Goal: Task Accomplishment & Management: Manage account settings

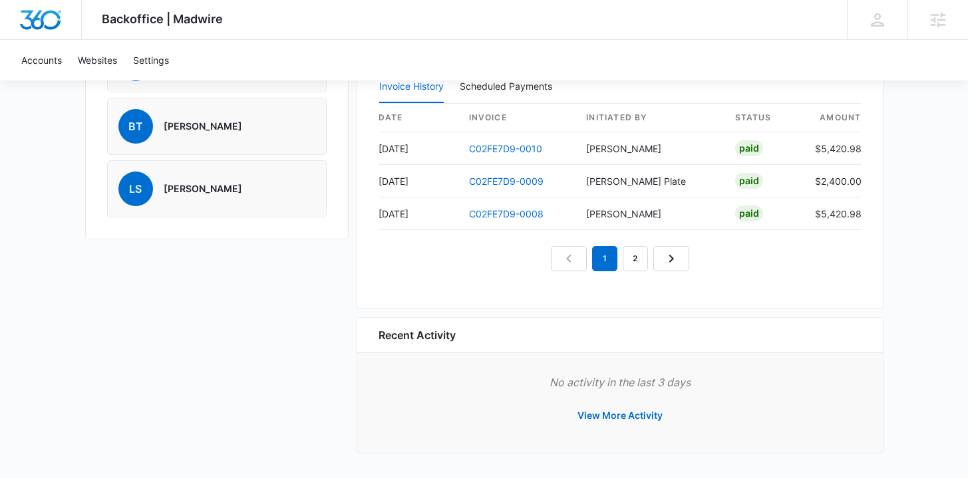
scroll to position [1282, 0]
click at [499, 147] on link "C02FE7D9-0010" at bounding box center [505, 147] width 73 height 11
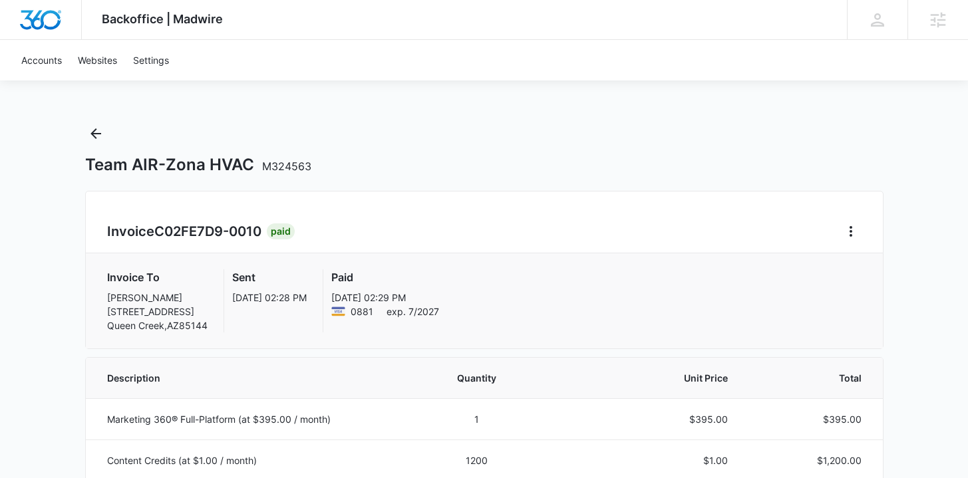
click at [110, 129] on div "Team AIR-Zona HVAC M324563" at bounding box center [484, 149] width 798 height 52
click at [104, 130] on button "Back" at bounding box center [95, 133] width 21 height 21
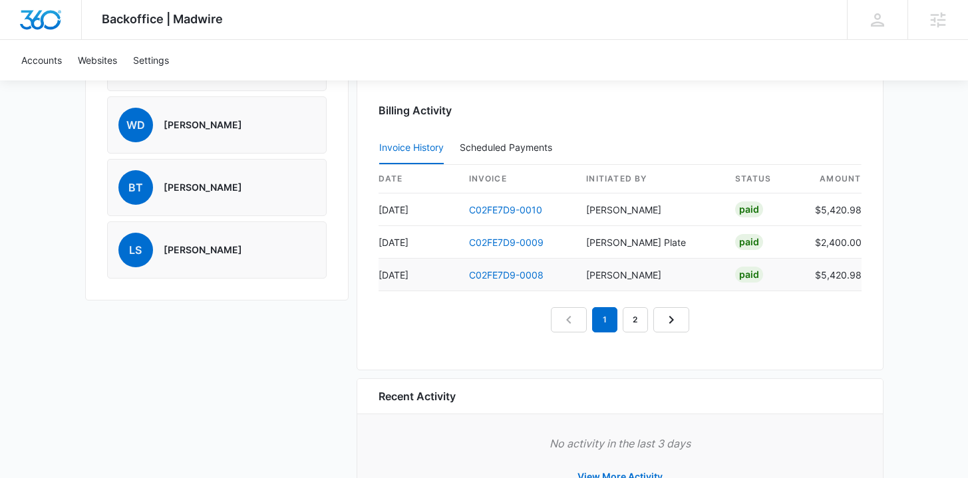
scroll to position [1224, 0]
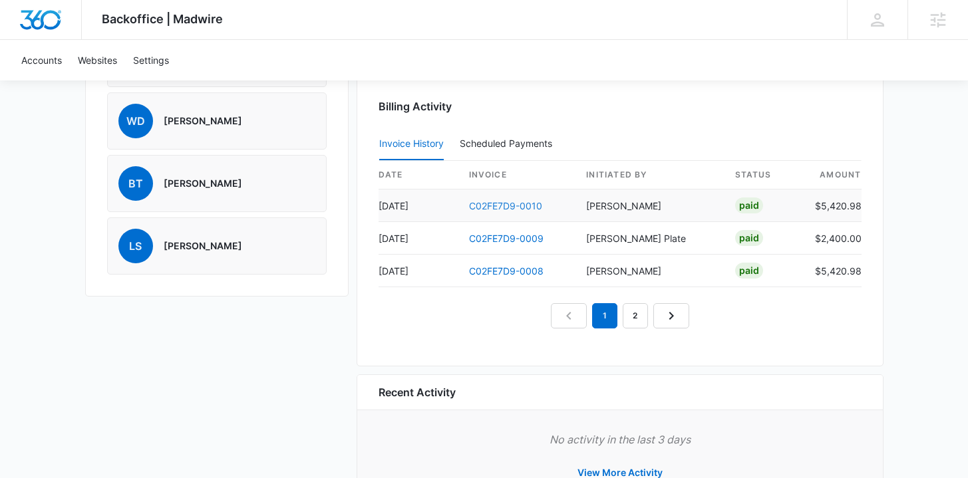
click at [507, 206] on link "C02FE7D9-0010" at bounding box center [505, 205] width 73 height 11
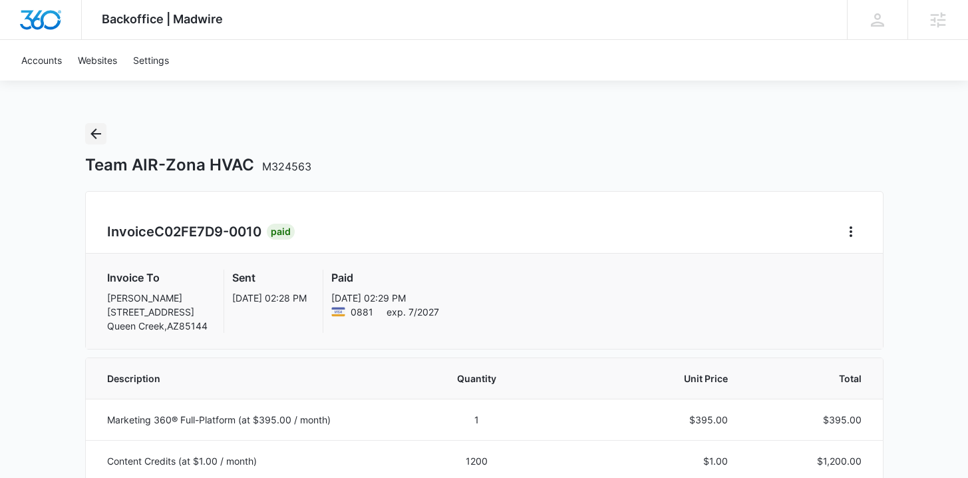
click at [96, 136] on icon "Back" at bounding box center [96, 134] width 16 height 16
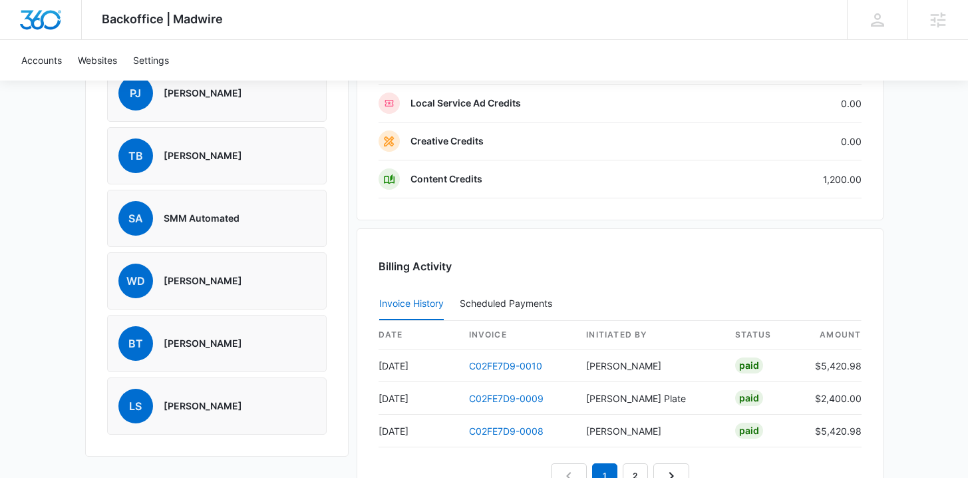
scroll to position [1125, 0]
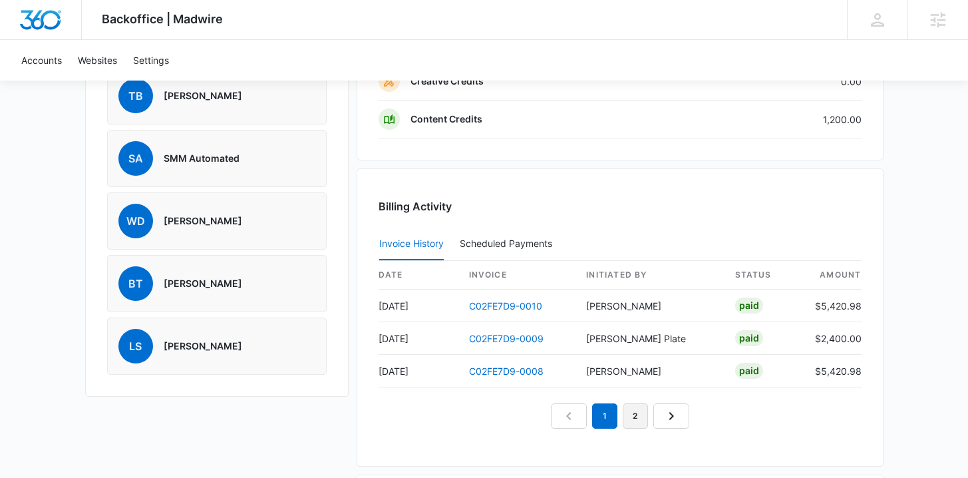
click at [638, 414] on link "2" at bounding box center [635, 415] width 25 height 25
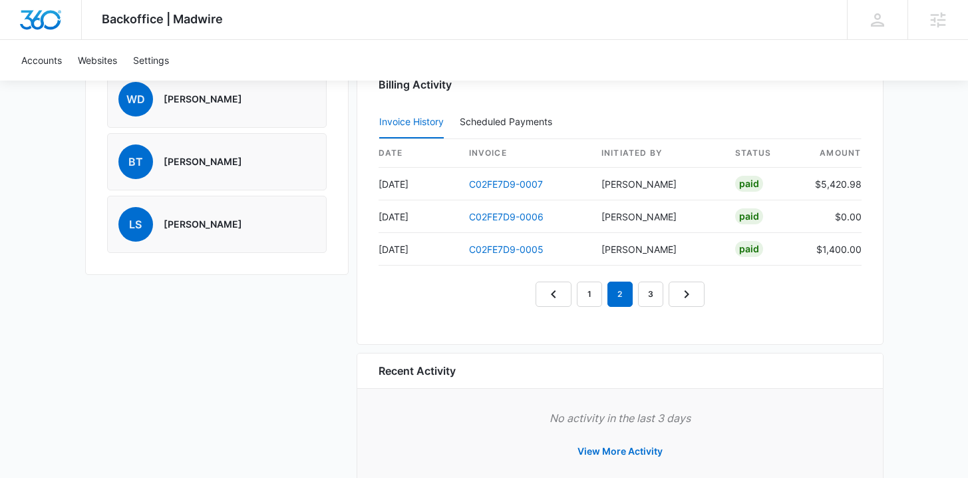
scroll to position [1193, 0]
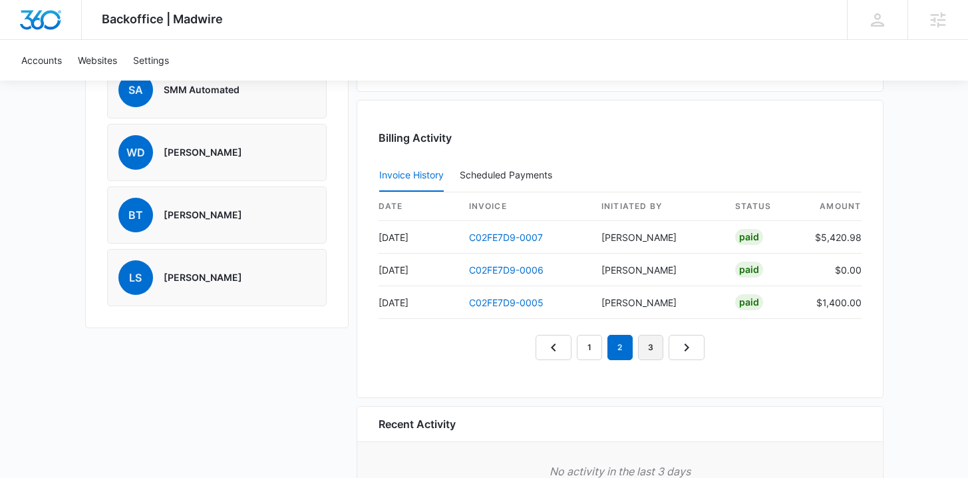
click at [649, 345] on link "3" at bounding box center [650, 347] width 25 height 25
click at [671, 347] on link "4" at bounding box center [665, 347] width 25 height 25
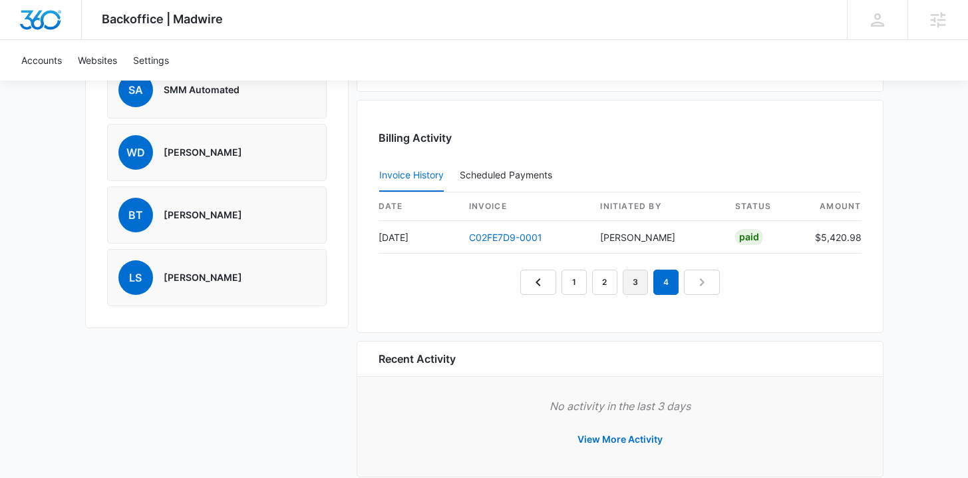
click at [630, 281] on link "3" at bounding box center [635, 281] width 25 height 25
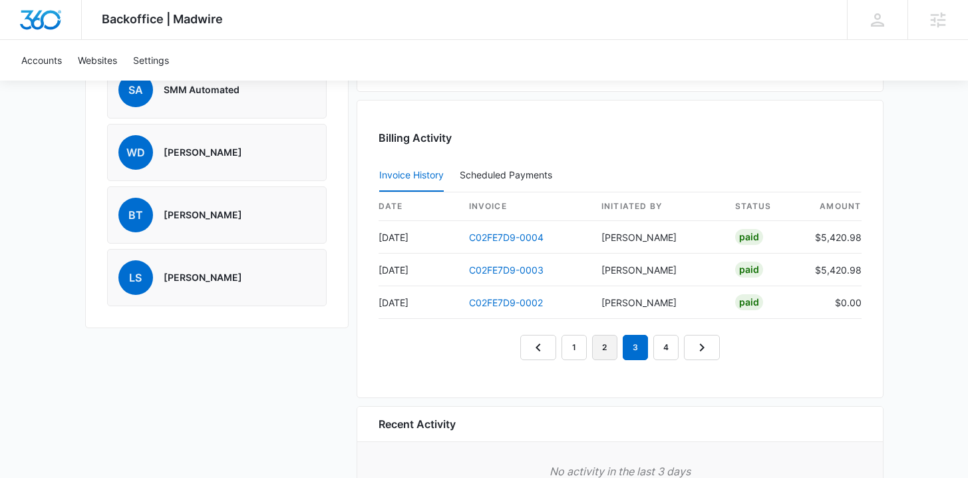
click at [599, 348] on link "2" at bounding box center [604, 347] width 25 height 25
click at [571, 352] on link "1" at bounding box center [573, 347] width 25 height 25
click at [533, 354] on nav "1 2 3 4" at bounding box center [620, 347] width 200 height 25
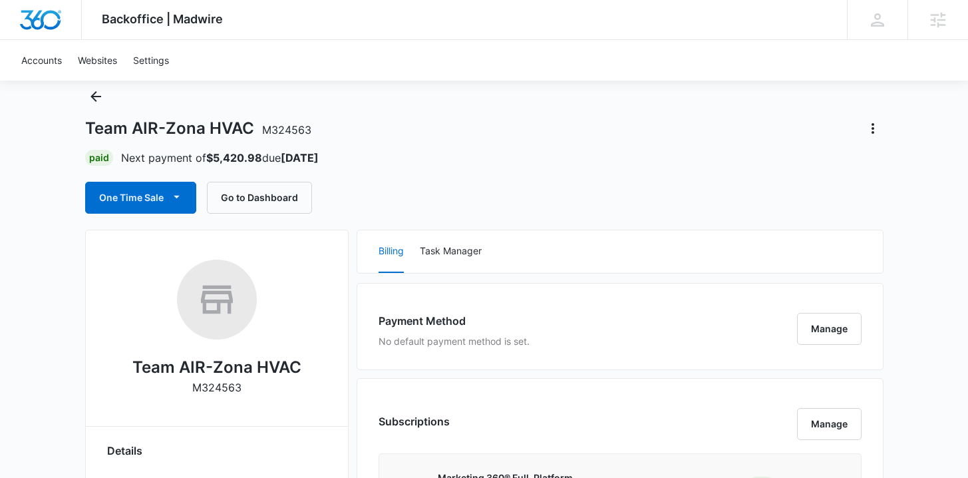
scroll to position [0, 0]
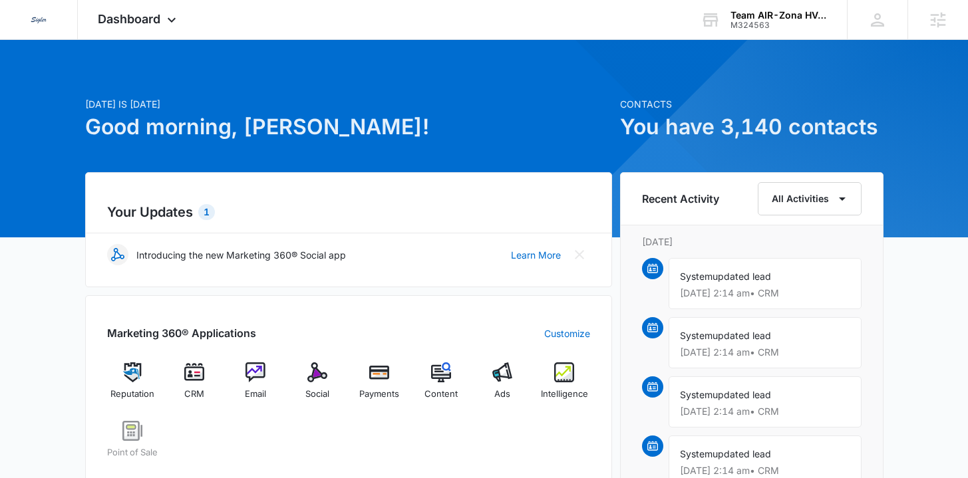
scroll to position [3, 0]
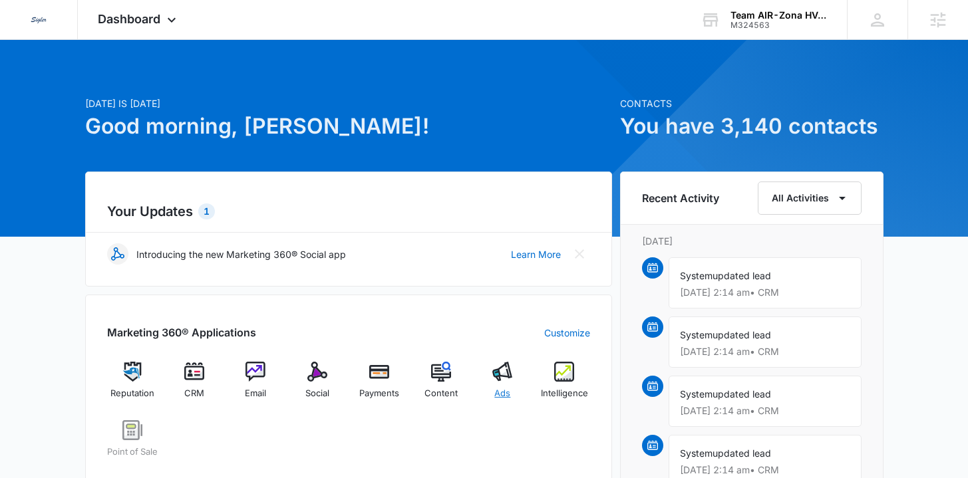
click at [499, 387] on span "Ads" at bounding box center [502, 393] width 16 height 13
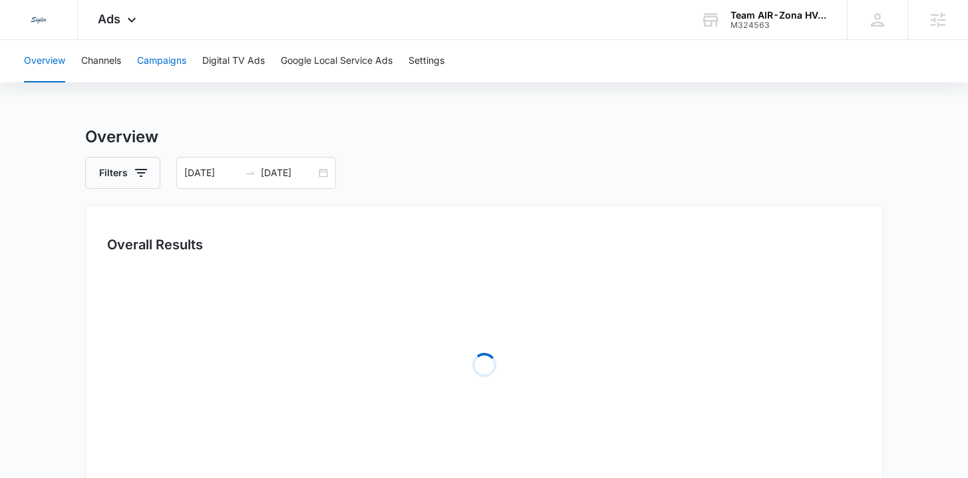
click at [170, 61] on button "Campaigns" at bounding box center [161, 61] width 49 height 43
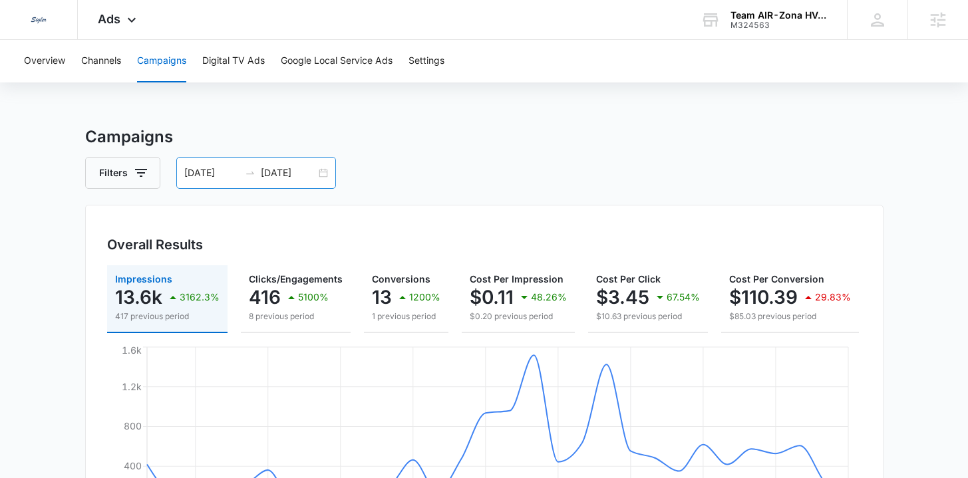
click at [322, 173] on div "04/01/2025 04/30/2025" at bounding box center [256, 173] width 160 height 32
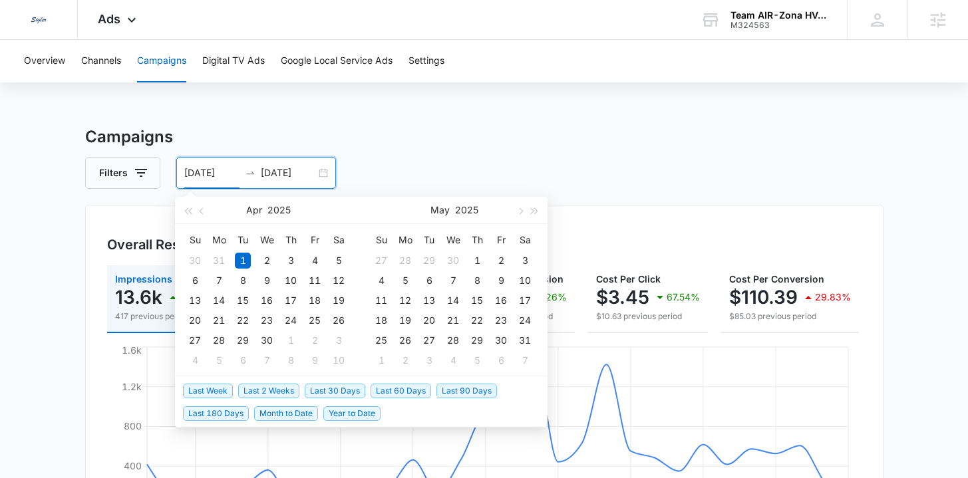
click at [259, 390] on span "Last 2 Weeks" at bounding box center [268, 391] width 61 height 15
type input "07/28/2025"
type input "08/11/2025"
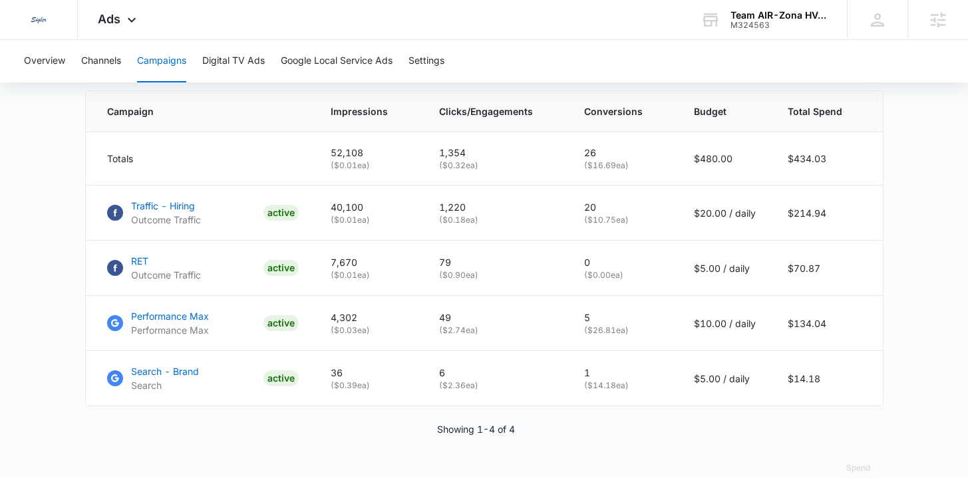
scroll to position [434, 0]
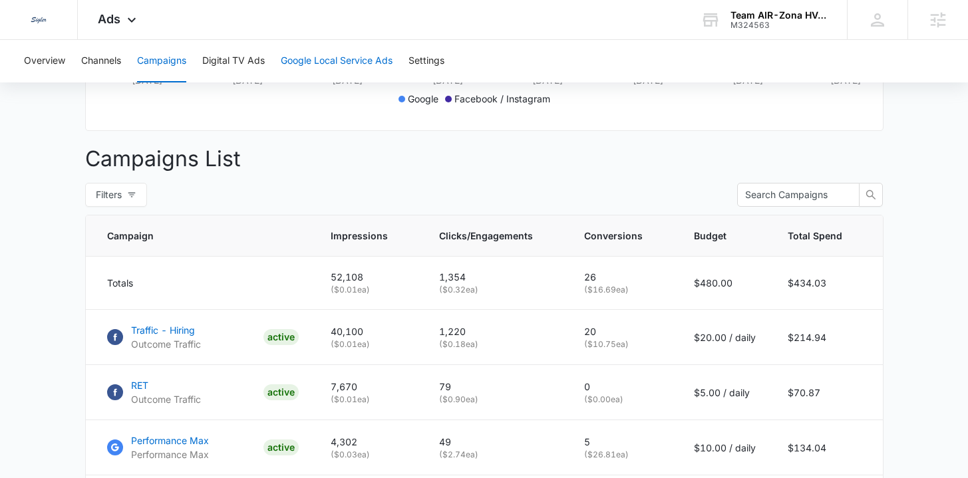
click at [323, 64] on button "Google Local Service Ads" at bounding box center [337, 61] width 112 height 43
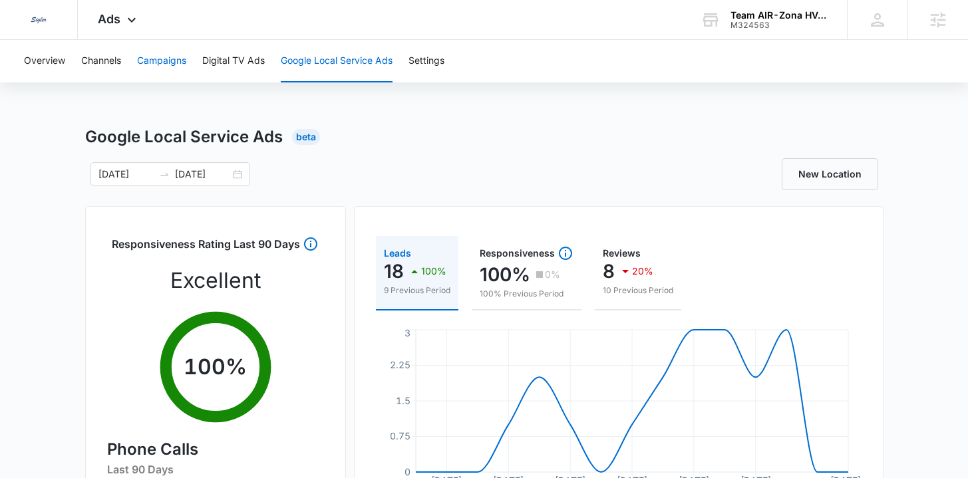
click at [148, 73] on button "Campaigns" at bounding box center [161, 61] width 49 height 43
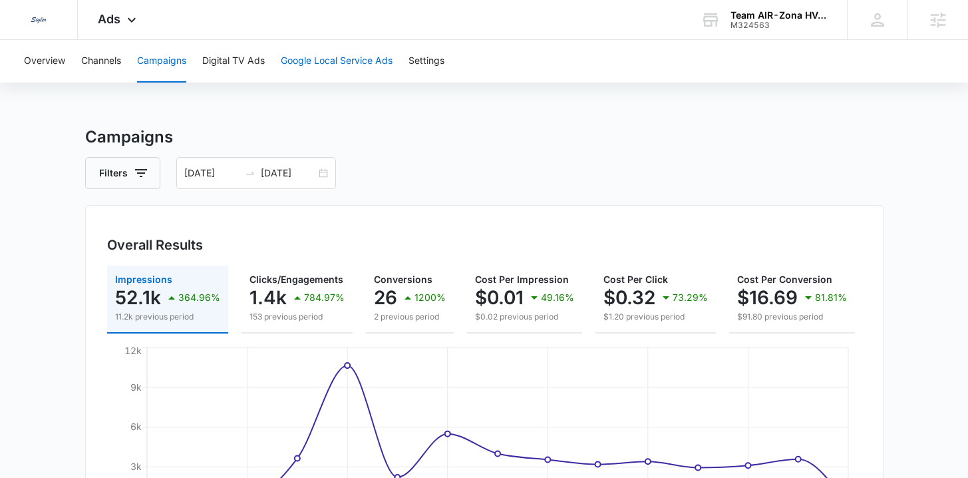
click at [362, 69] on button "Google Local Service Ads" at bounding box center [337, 61] width 112 height 43
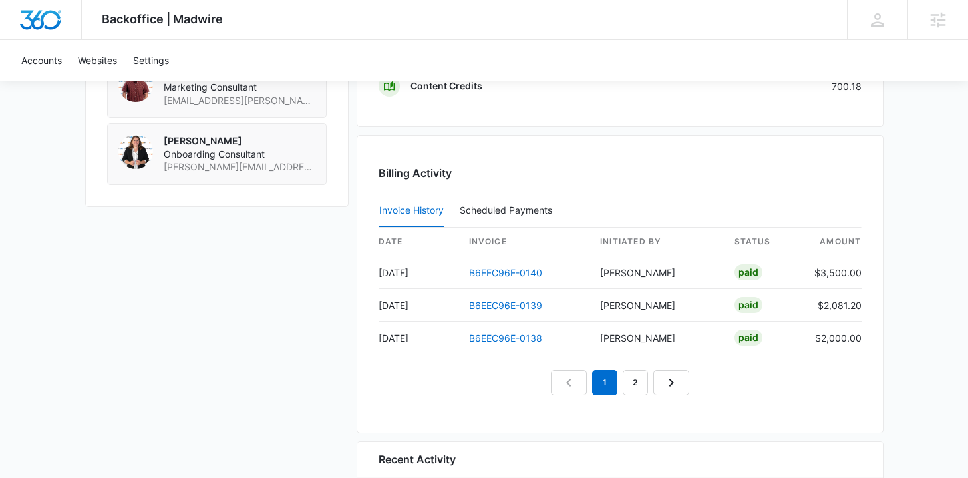
scroll to position [1228, 0]
click at [507, 305] on link "B6EEC96E-0139" at bounding box center [505, 304] width 73 height 11
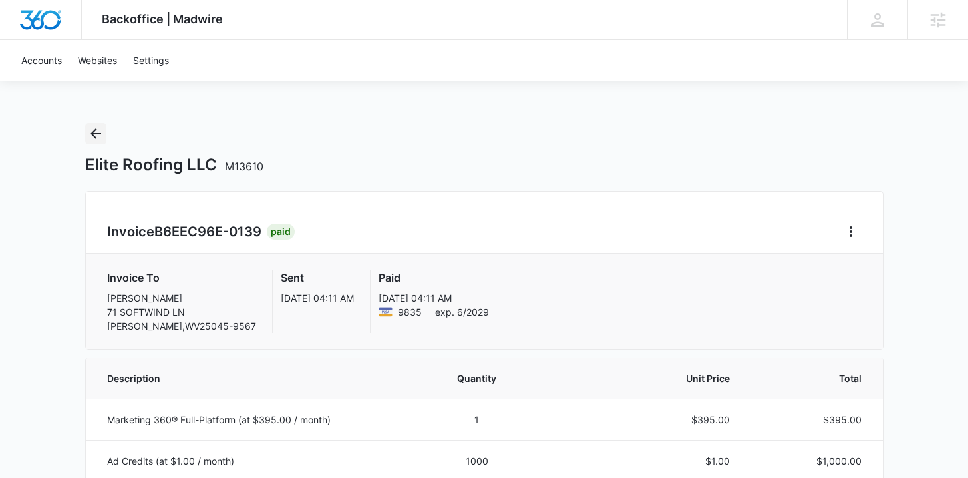
click at [90, 130] on icon "Back" at bounding box center [96, 134] width 16 height 16
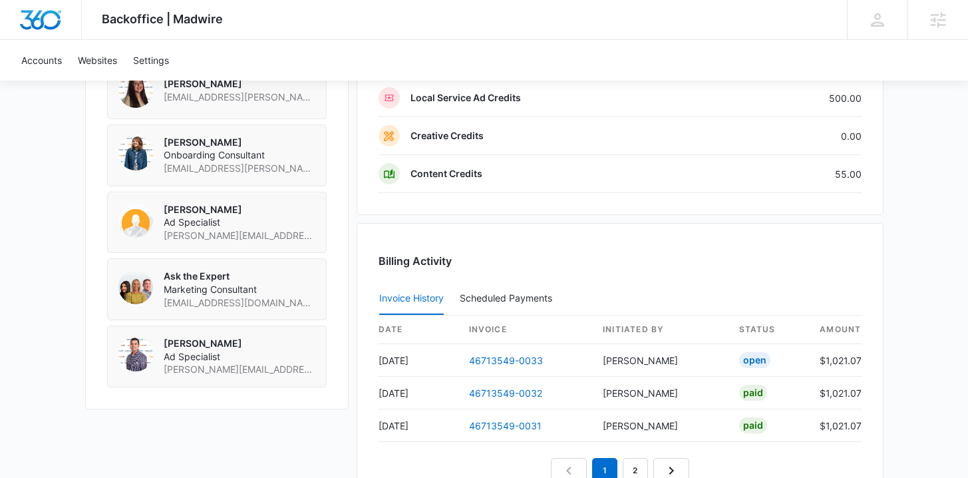
scroll to position [1218, 0]
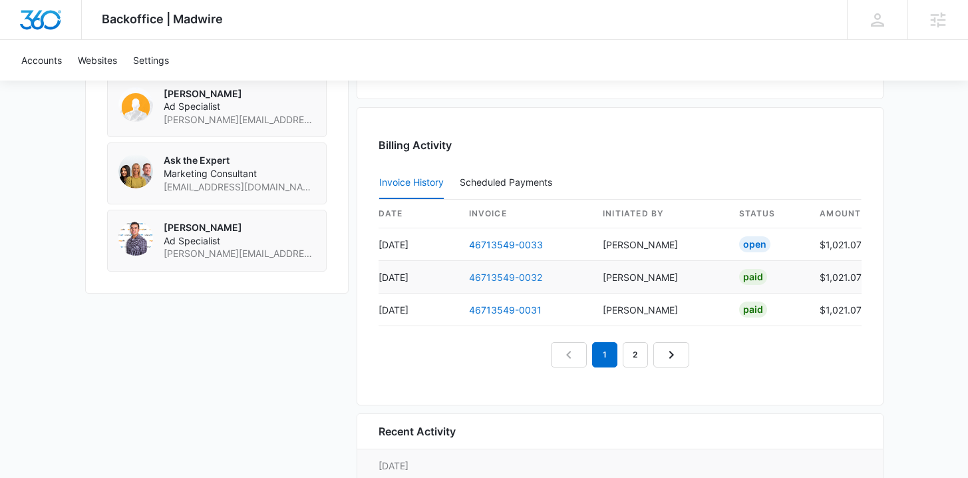
click at [534, 276] on link "46713549-0032" at bounding box center [505, 276] width 73 height 11
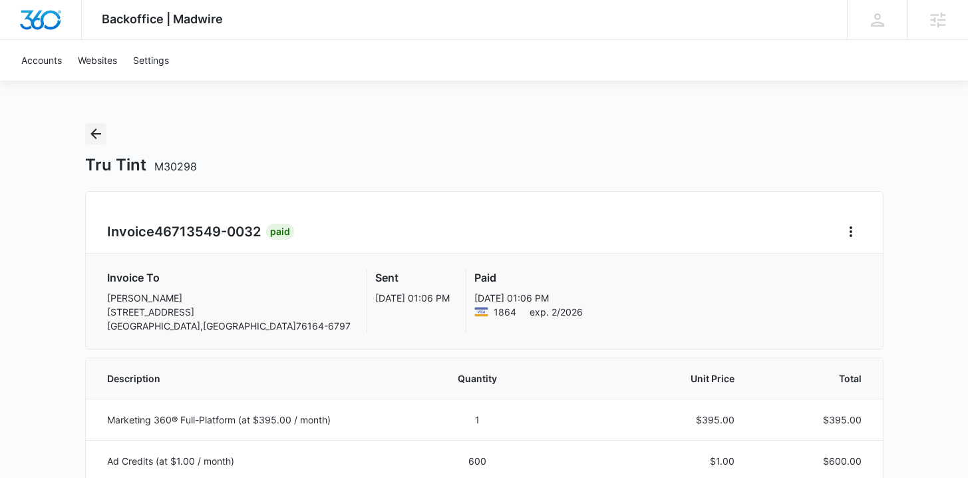
click at [94, 128] on icon "Back" at bounding box center [96, 134] width 16 height 16
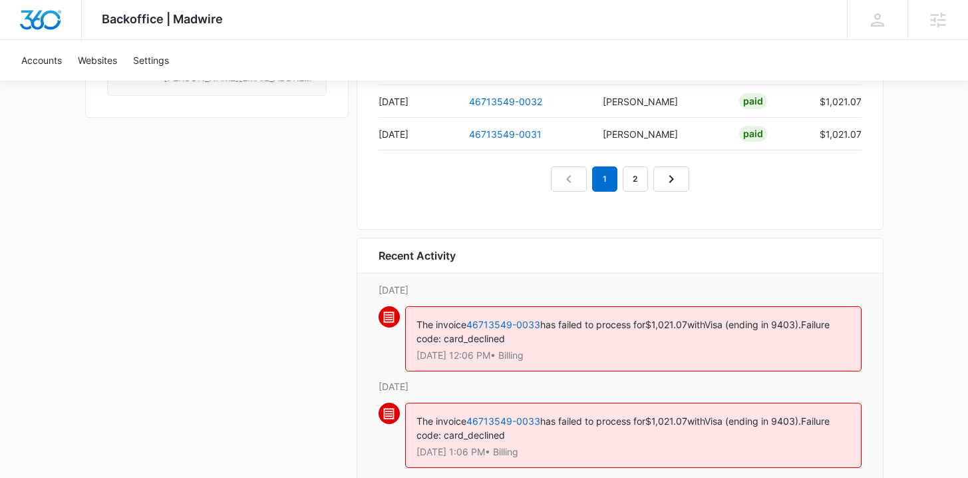
scroll to position [1316, 0]
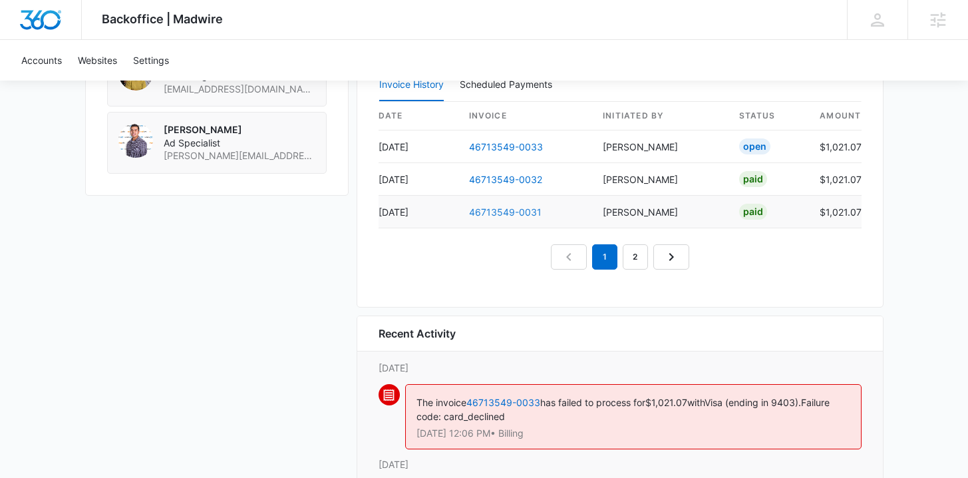
click at [508, 211] on link "46713549-0031" at bounding box center [505, 211] width 72 height 11
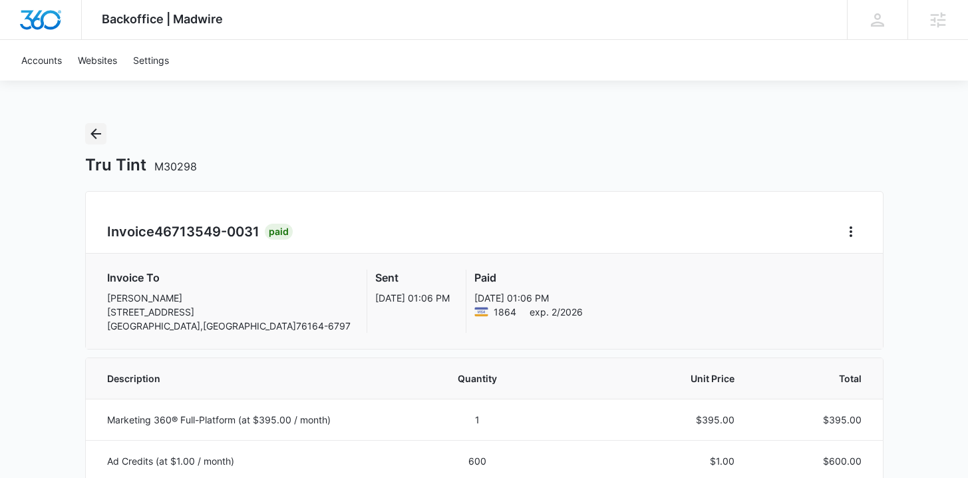
click at [95, 137] on icon "Back" at bounding box center [95, 133] width 11 height 11
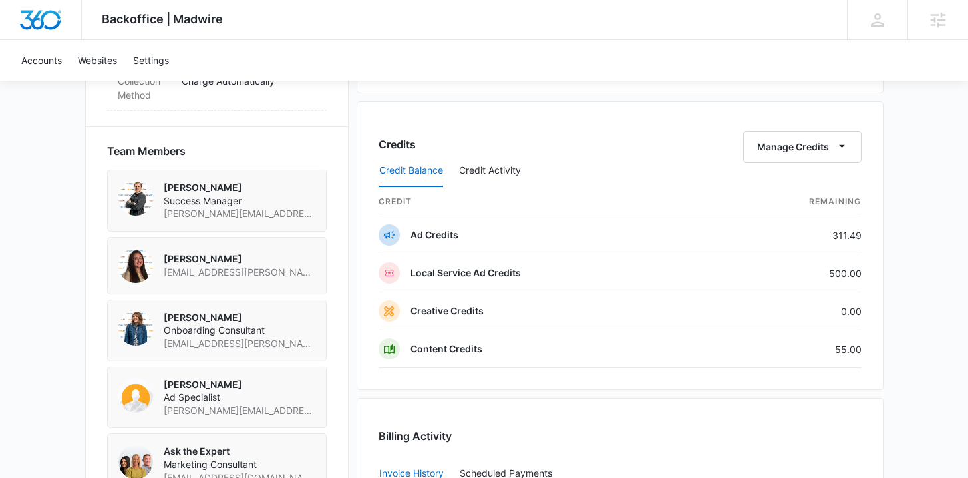
scroll to position [1427, 0]
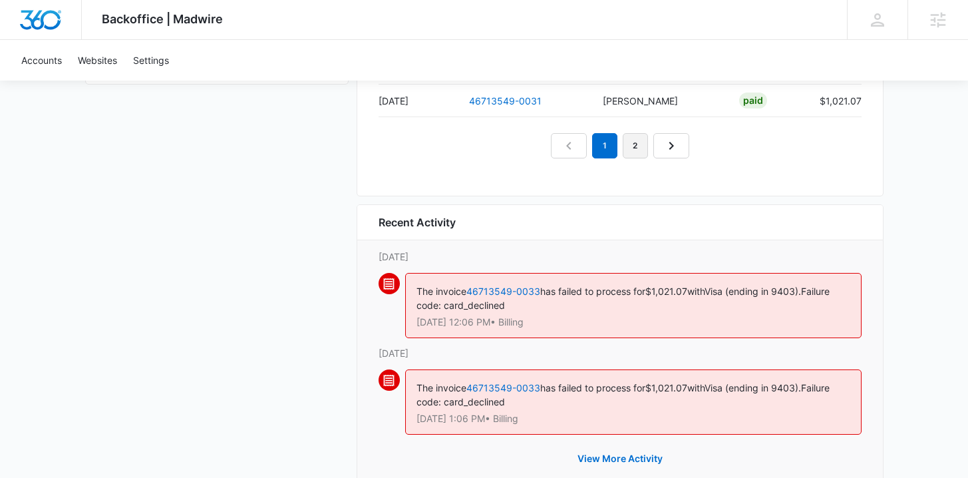
click at [638, 153] on link "2" at bounding box center [635, 145] width 25 height 25
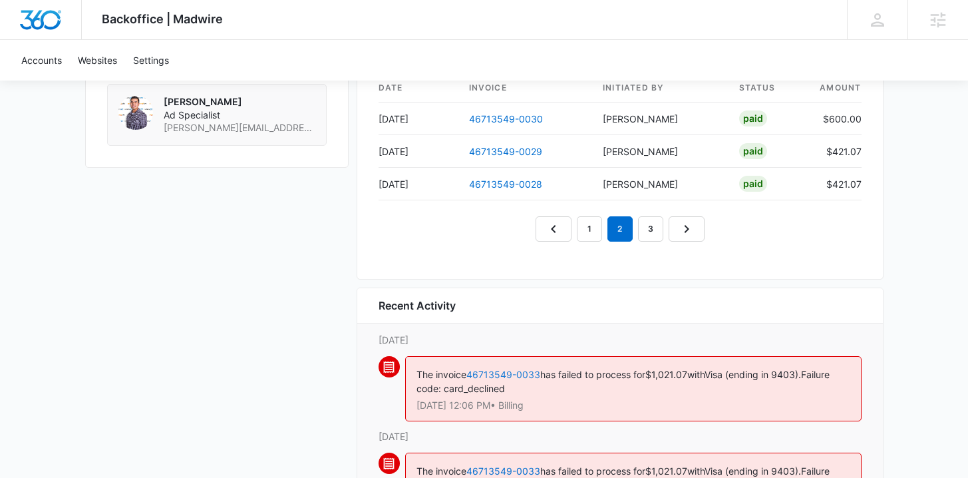
scroll to position [1240, 0]
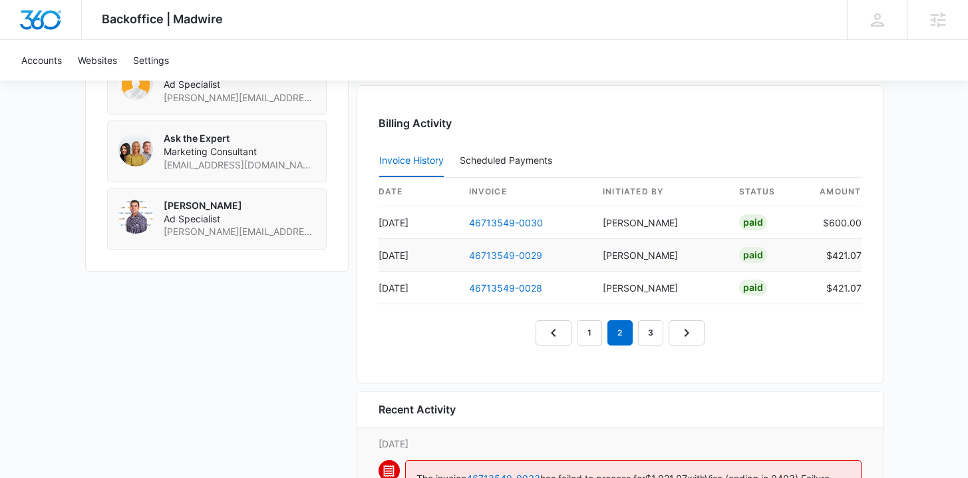
click at [510, 253] on link "46713549-0029" at bounding box center [505, 254] width 73 height 11
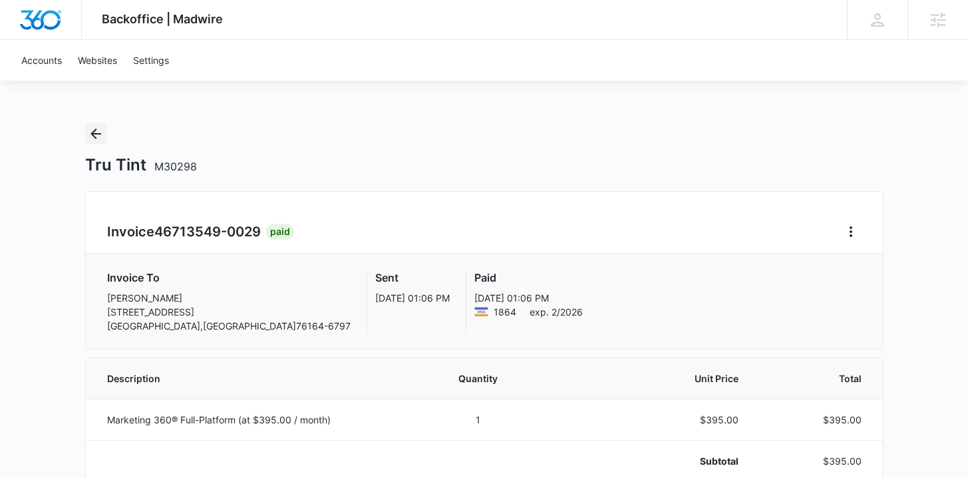
drag, startPoint x: 104, startPoint y: 146, endPoint x: 101, endPoint y: 138, distance: 8.0
click at [104, 145] on div "Tru Tint M30298" at bounding box center [484, 149] width 798 height 52
click at [100, 141] on icon "Back" at bounding box center [96, 134] width 16 height 16
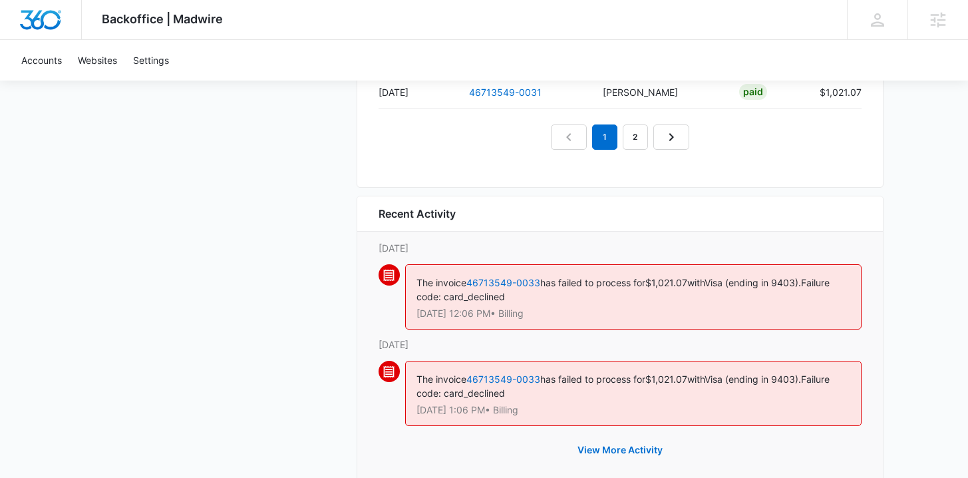
scroll to position [1371, 0]
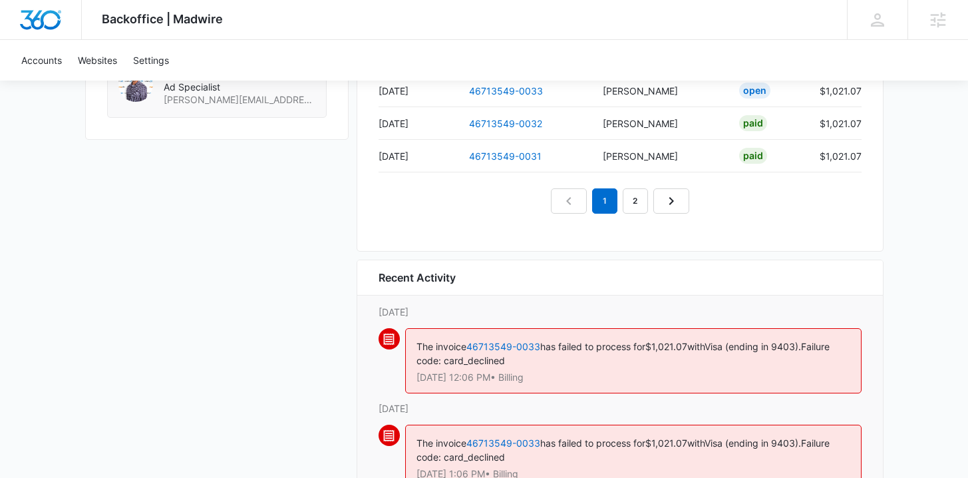
click at [575, 204] on nav "1 2" at bounding box center [620, 200] width 138 height 25
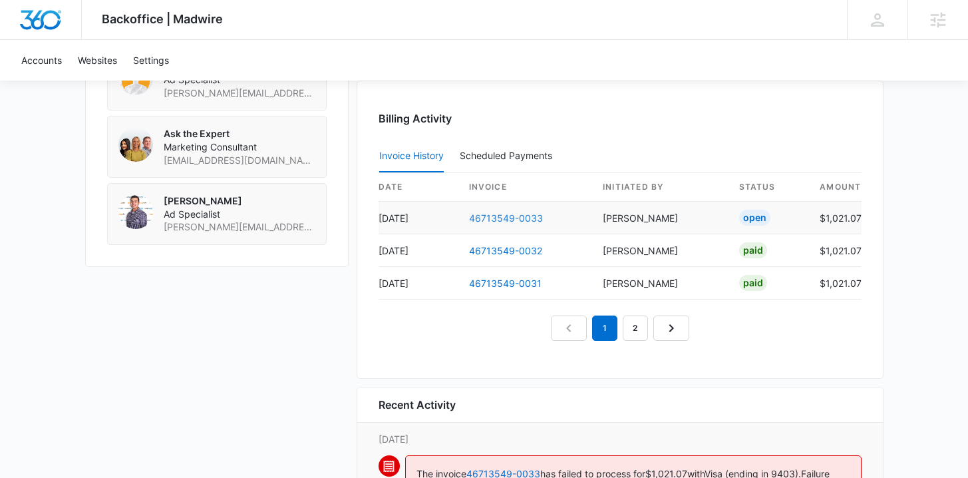
scroll to position [1244, 0]
click at [508, 219] on link "46713549-0033" at bounding box center [506, 218] width 74 height 11
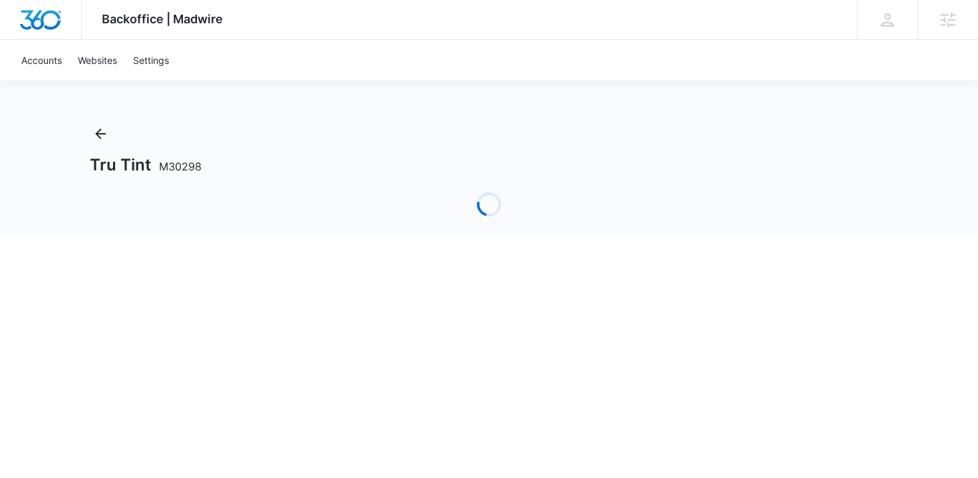
click at [505, 221] on div "Tru Tint M30298 Loading" at bounding box center [489, 178] width 798 height 110
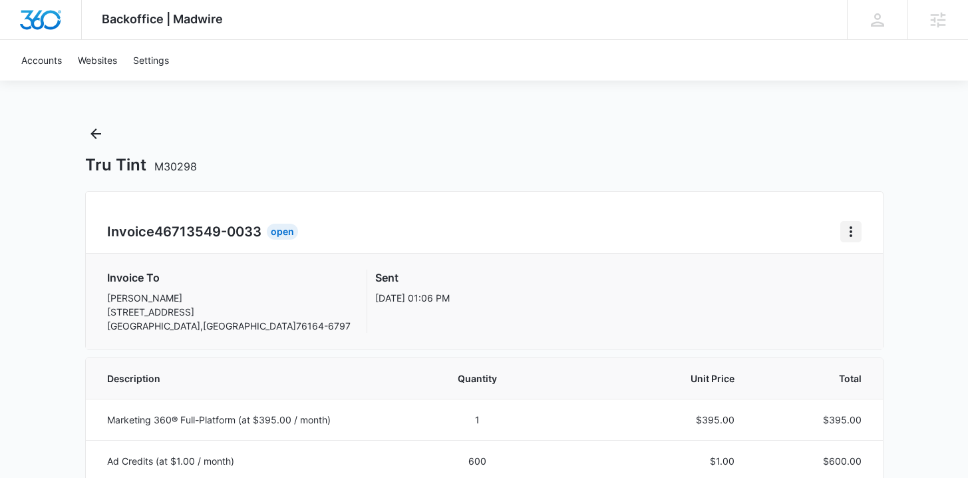
click at [852, 237] on icon "Home" at bounding box center [851, 231] width 16 height 16
click at [872, 289] on div "Retry Payment" at bounding box center [895, 288] width 77 height 9
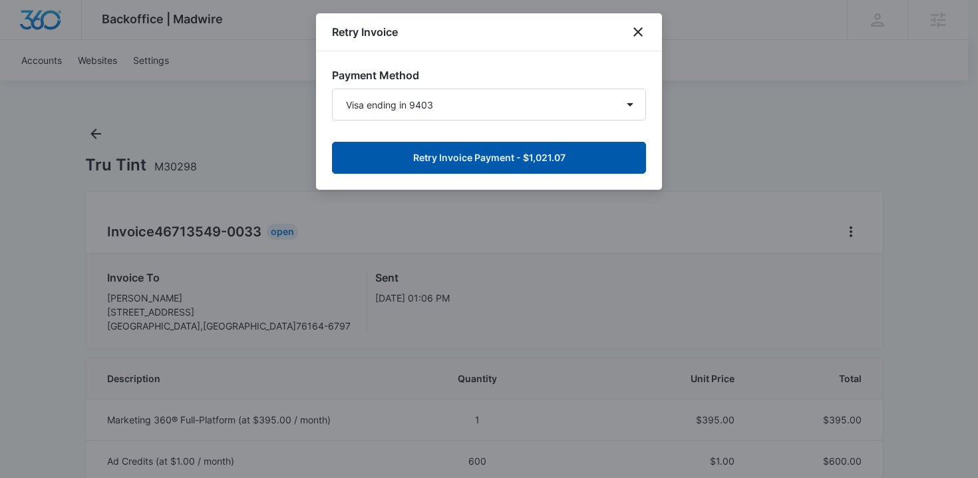
click at [525, 160] on button "Retry Invoice Payment - $1,021.07" at bounding box center [489, 158] width 314 height 32
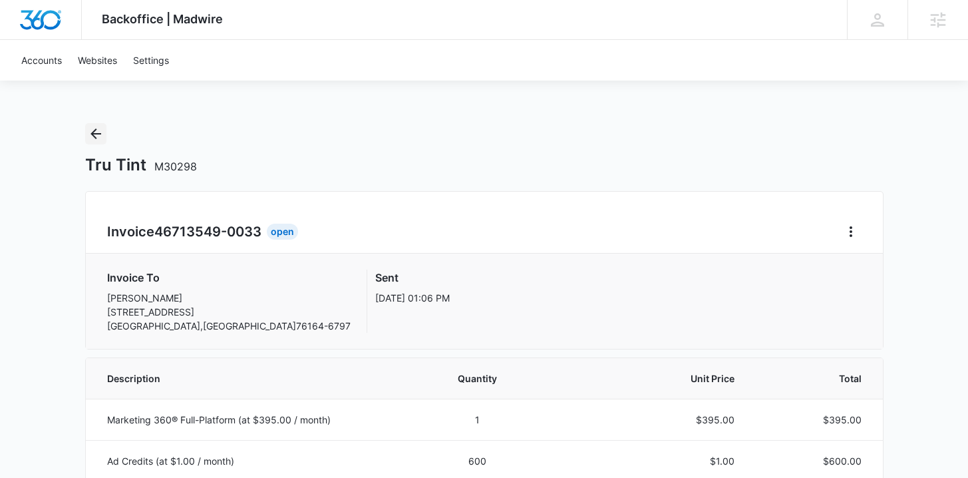
click at [92, 131] on icon "Back" at bounding box center [95, 133] width 11 height 11
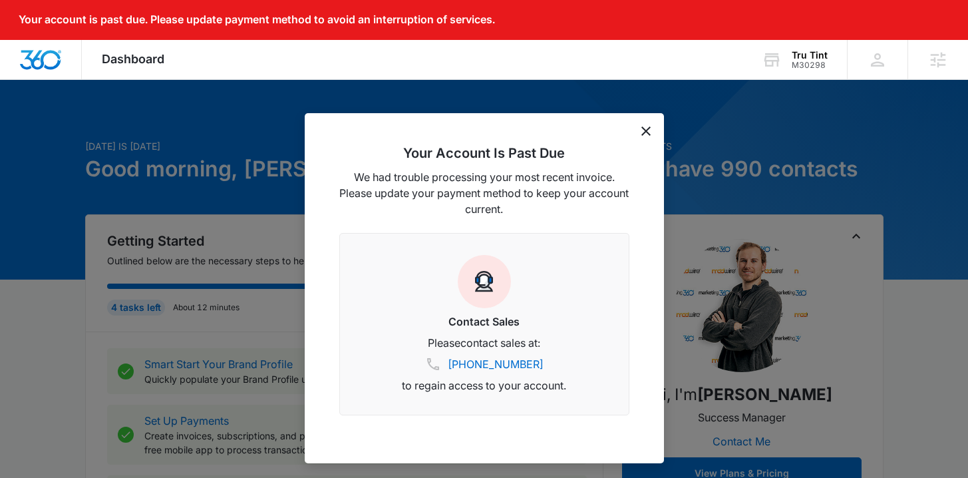
click at [650, 126] on div "Your Account Is Past Due We had trouble processing your most recent invoice. Pl…" at bounding box center [484, 288] width 359 height 350
click at [645, 126] on icon "dismiss this dialog" at bounding box center [645, 130] width 9 height 9
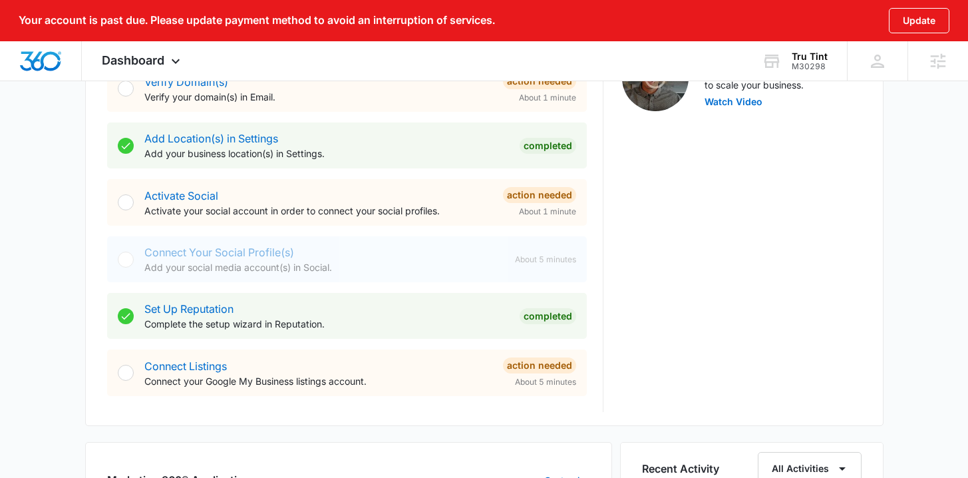
scroll to position [928, 0]
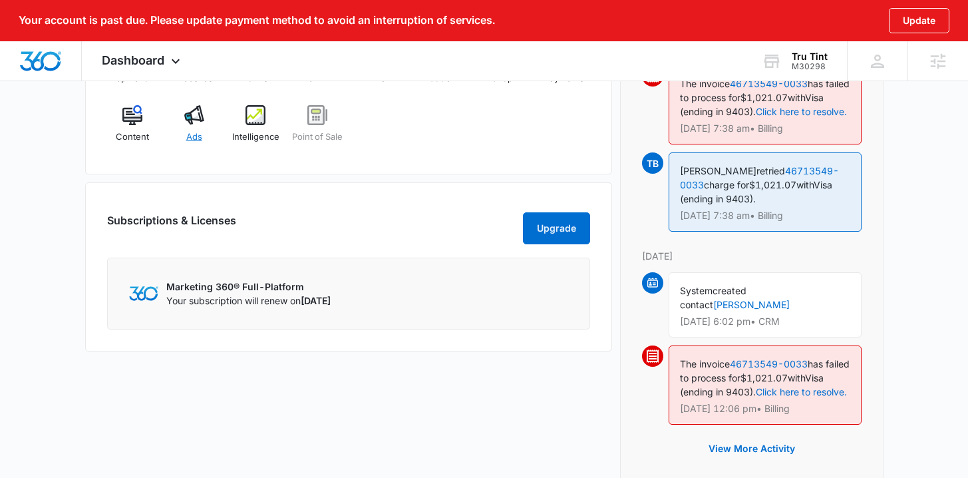
click at [181, 124] on div "Ads" at bounding box center [193, 129] width 51 height 48
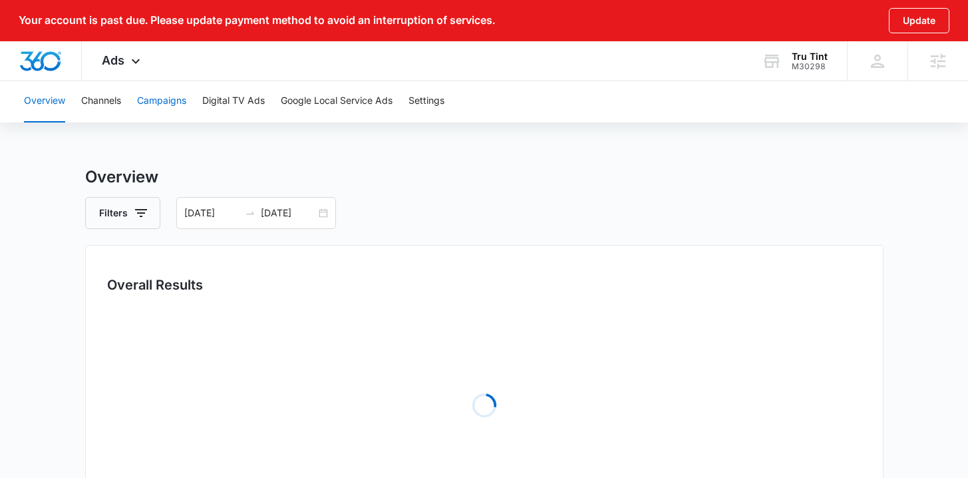
click at [161, 104] on button "Campaigns" at bounding box center [161, 101] width 49 height 43
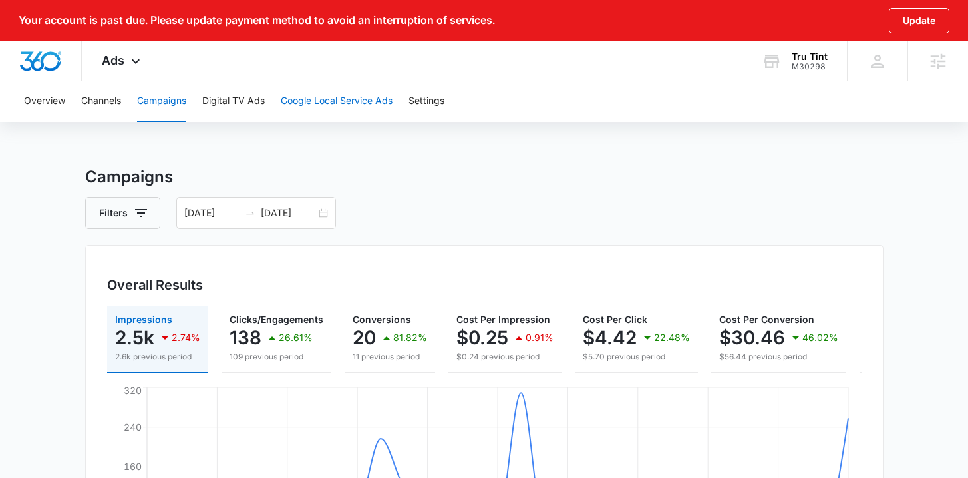
click at [339, 104] on button "Google Local Service Ads" at bounding box center [337, 101] width 112 height 43
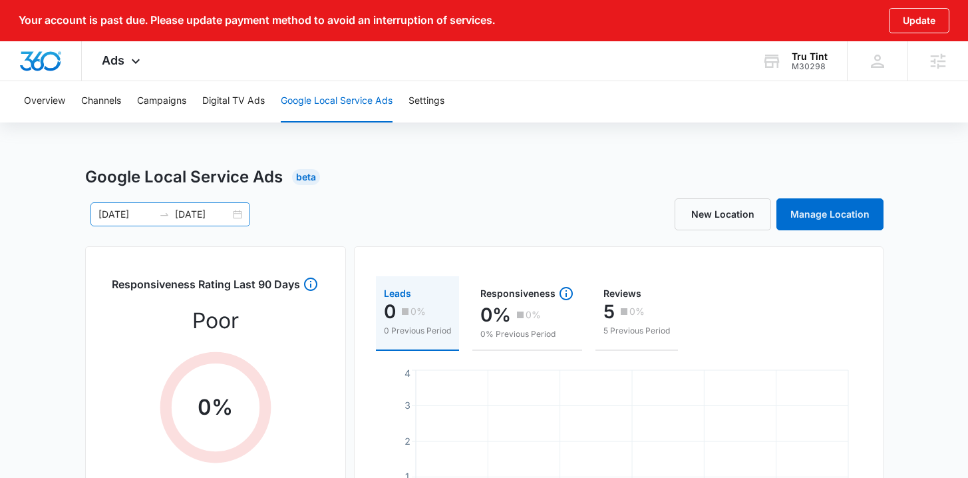
click at [235, 211] on div "07/11/2025 08/10/2025" at bounding box center [170, 214] width 160 height 24
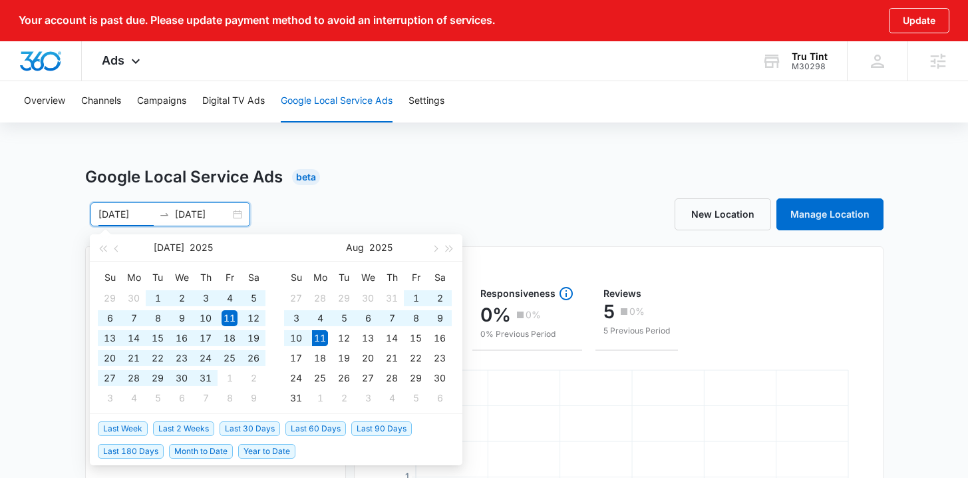
click at [257, 449] on span "Year to Date" at bounding box center [266, 451] width 57 height 15
type input "01/01/2025"
type input "08/11/2025"
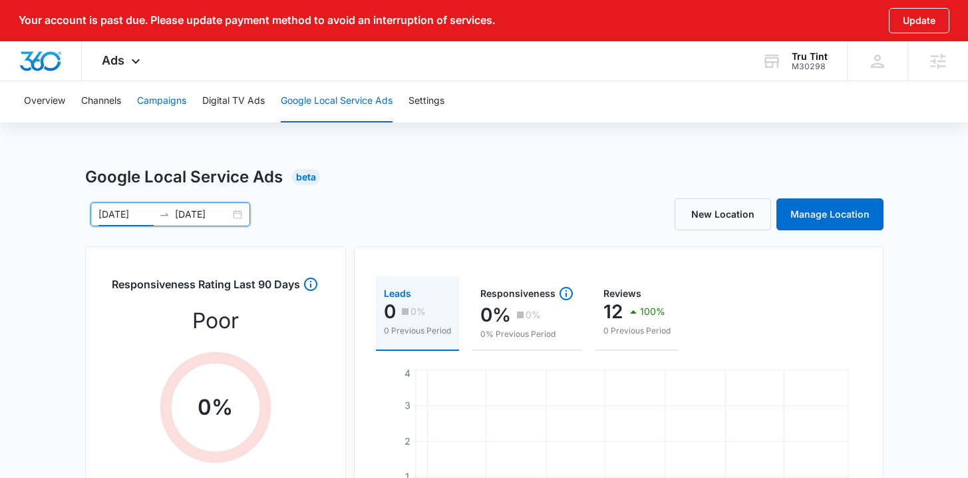
click at [186, 102] on button "Campaigns" at bounding box center [161, 101] width 49 height 43
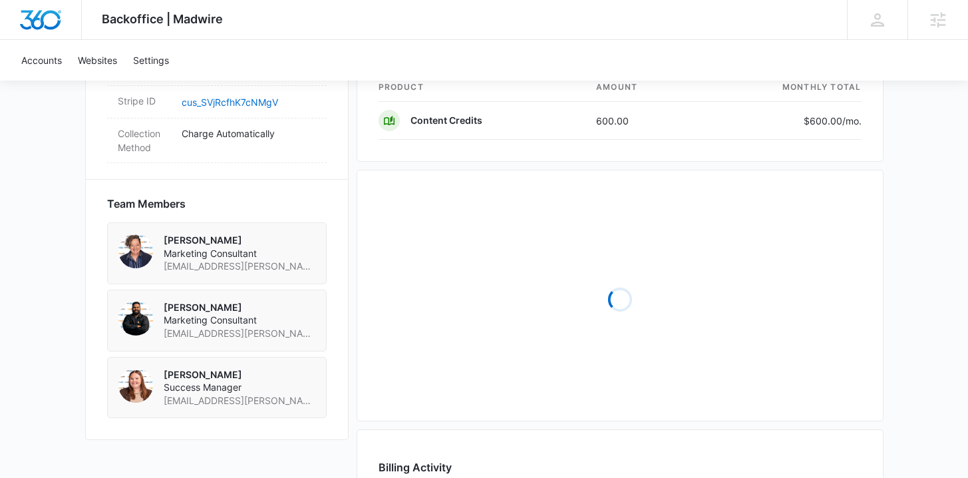
scroll to position [1255, 0]
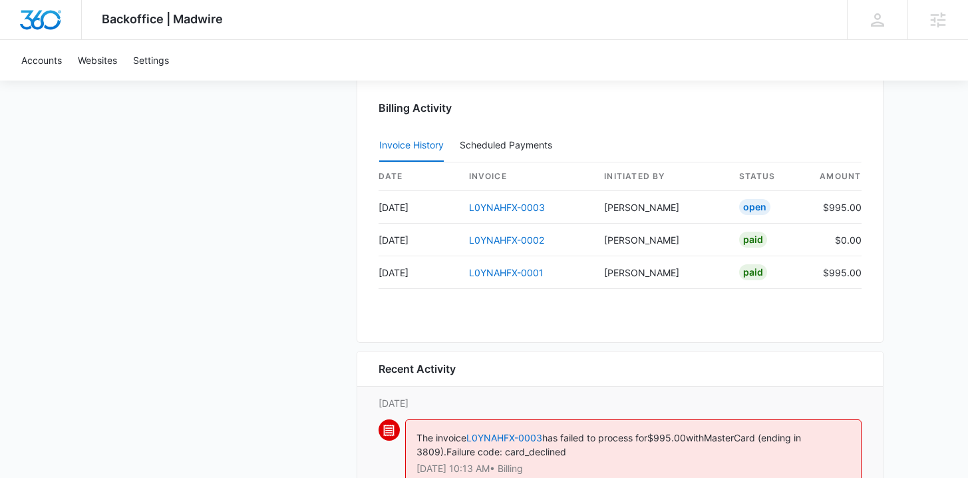
click at [526, 171] on th "invoice" at bounding box center [526, 176] width 136 height 29
click at [523, 210] on link "L0YNAHFX-0003" at bounding box center [507, 207] width 76 height 11
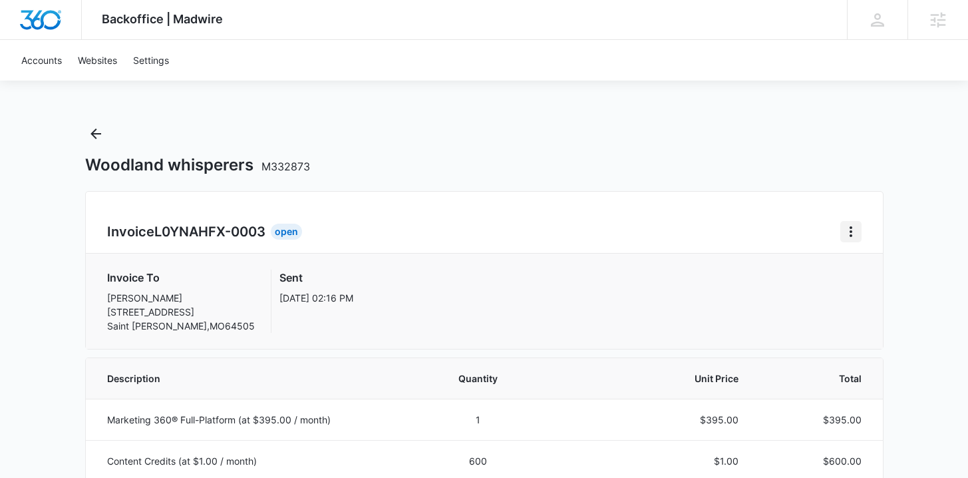
click at [855, 231] on icon "Home" at bounding box center [851, 231] width 16 height 16
click at [865, 289] on div "Retry Payment" at bounding box center [895, 288] width 77 height 9
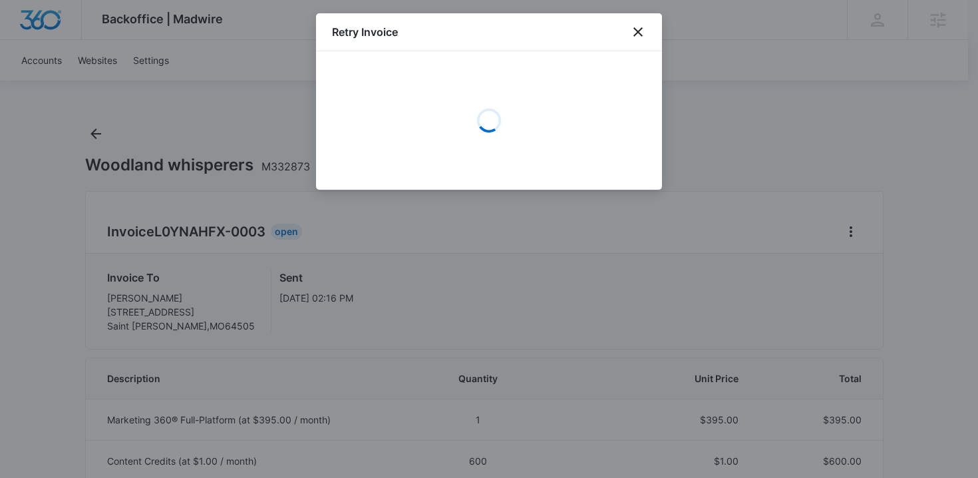
select select "pm_1RboXHA4n8RTgNjUeBYi4Azo"
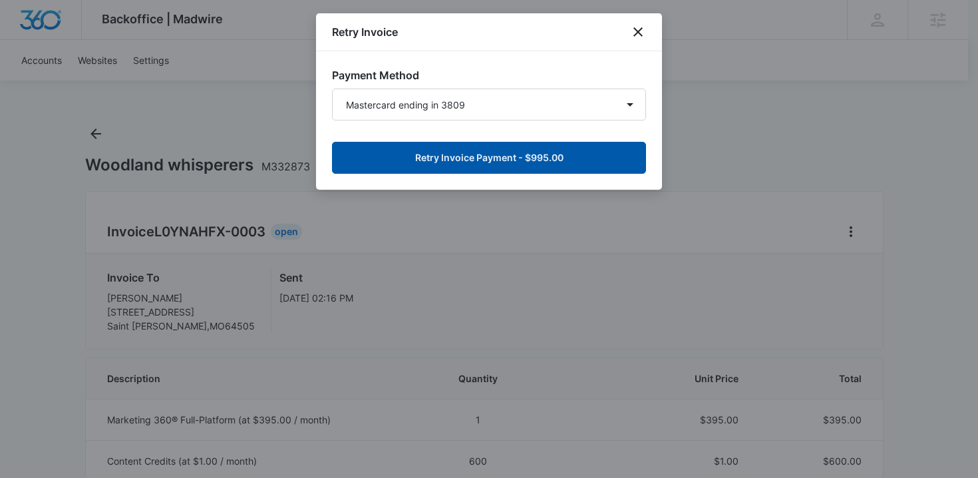
click at [535, 154] on button "Retry Invoice Payment - $995.00" at bounding box center [489, 158] width 314 height 32
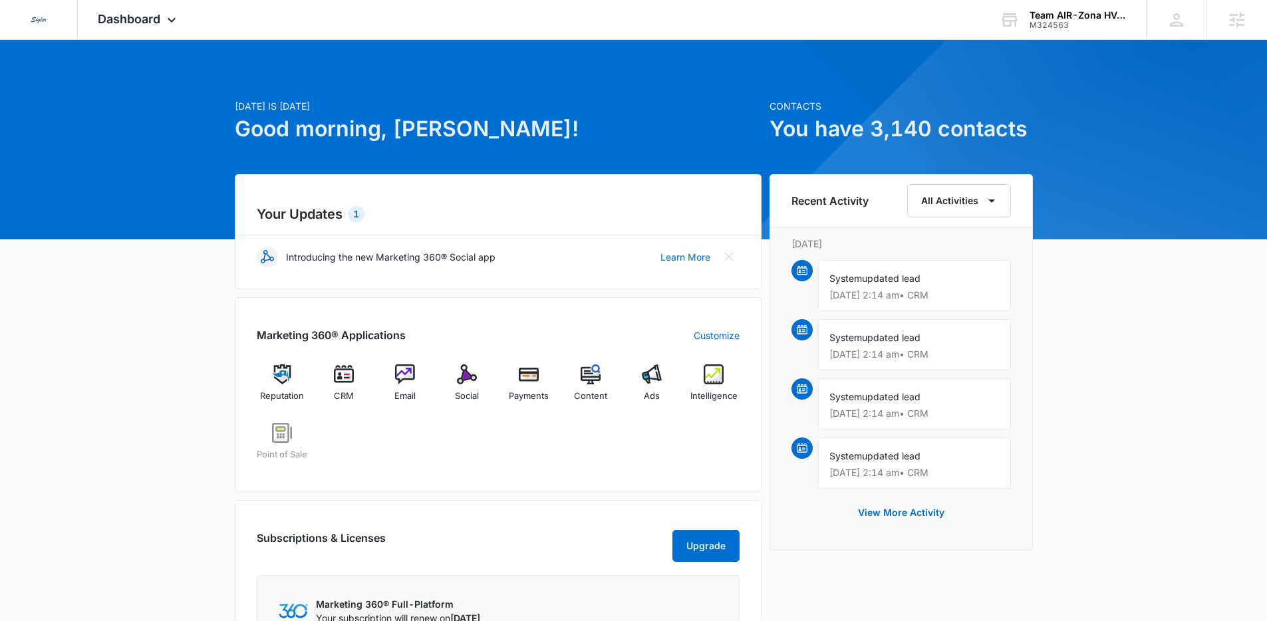
click at [114, 271] on div "[DATE] is [DATE] Good morning, [PERSON_NAME]! Contacts You have 3,140 contacts …" at bounding box center [633, 487] width 1267 height 861
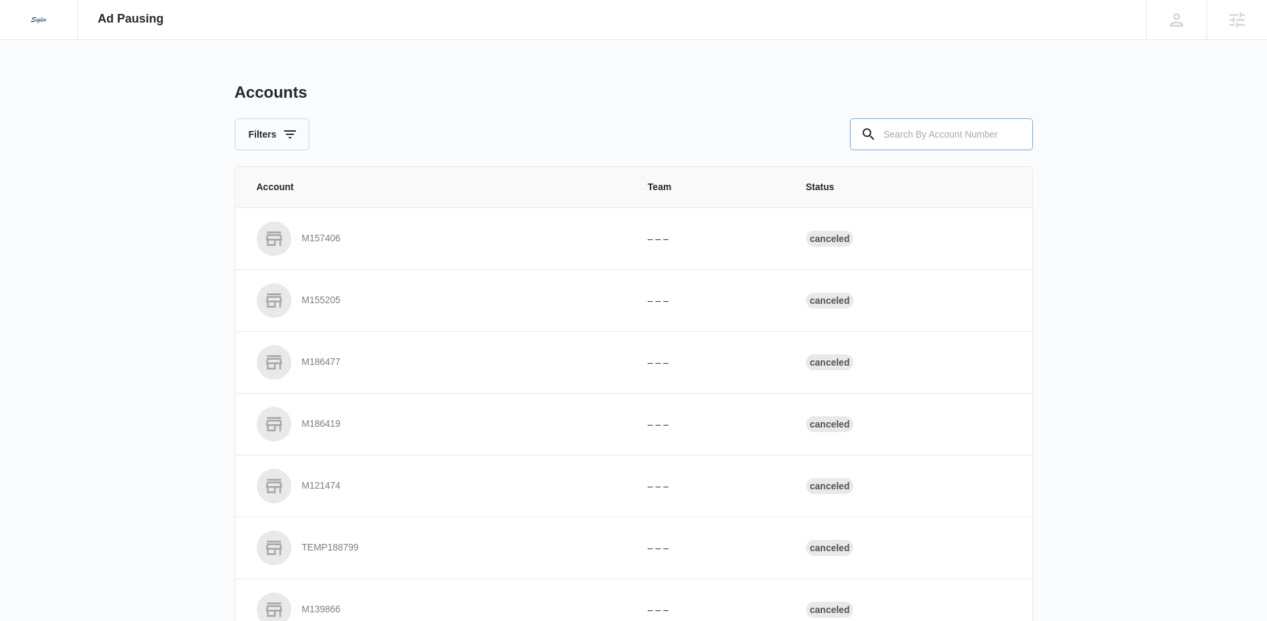
click at [941, 122] on input "text" at bounding box center [941, 134] width 183 height 32
paste input "M324563"
type input "M324563"
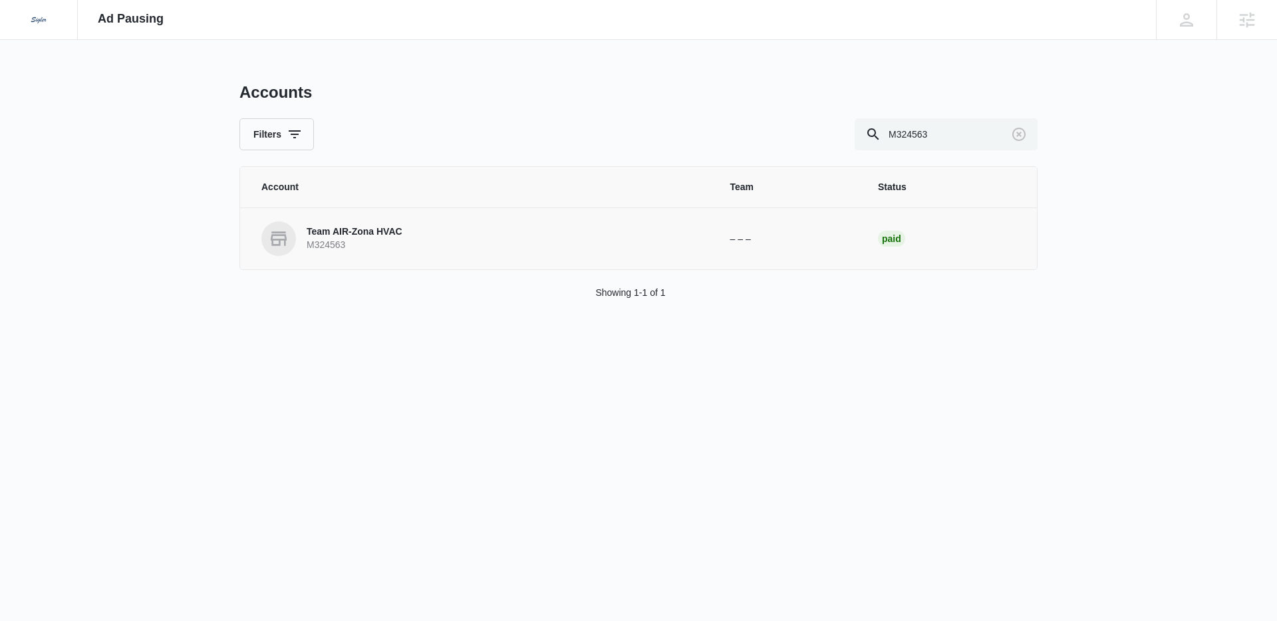
click at [337, 231] on p "Team AIR-Zona HVAC" at bounding box center [355, 231] width 96 height 13
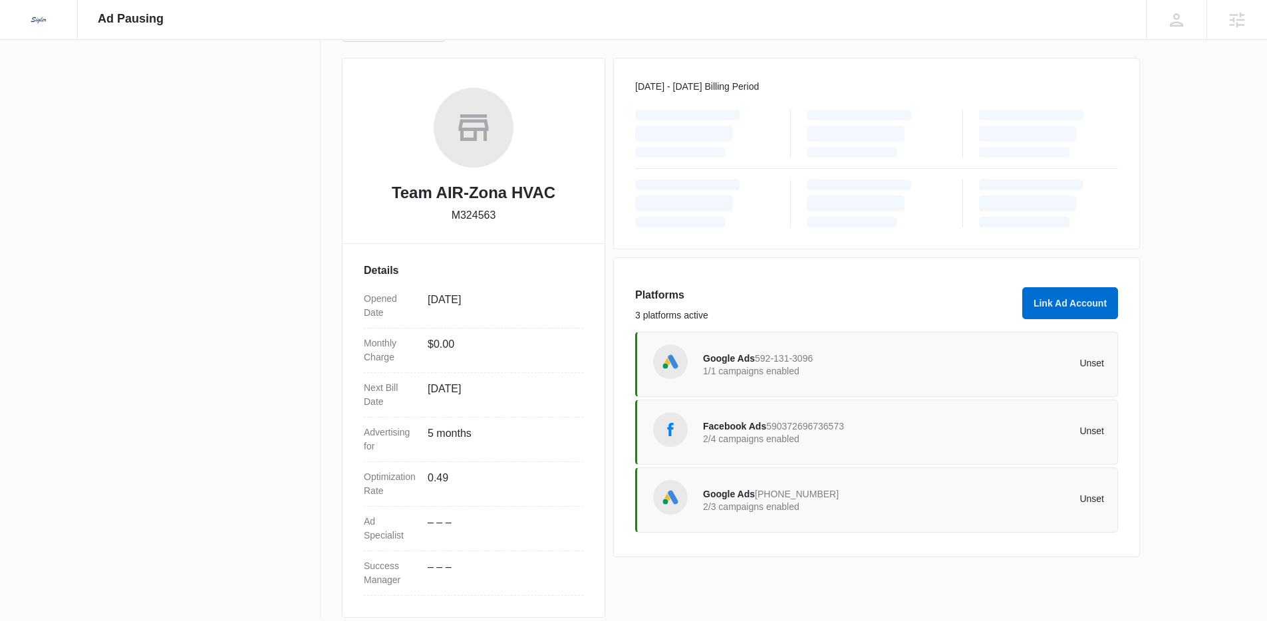
scroll to position [168, 0]
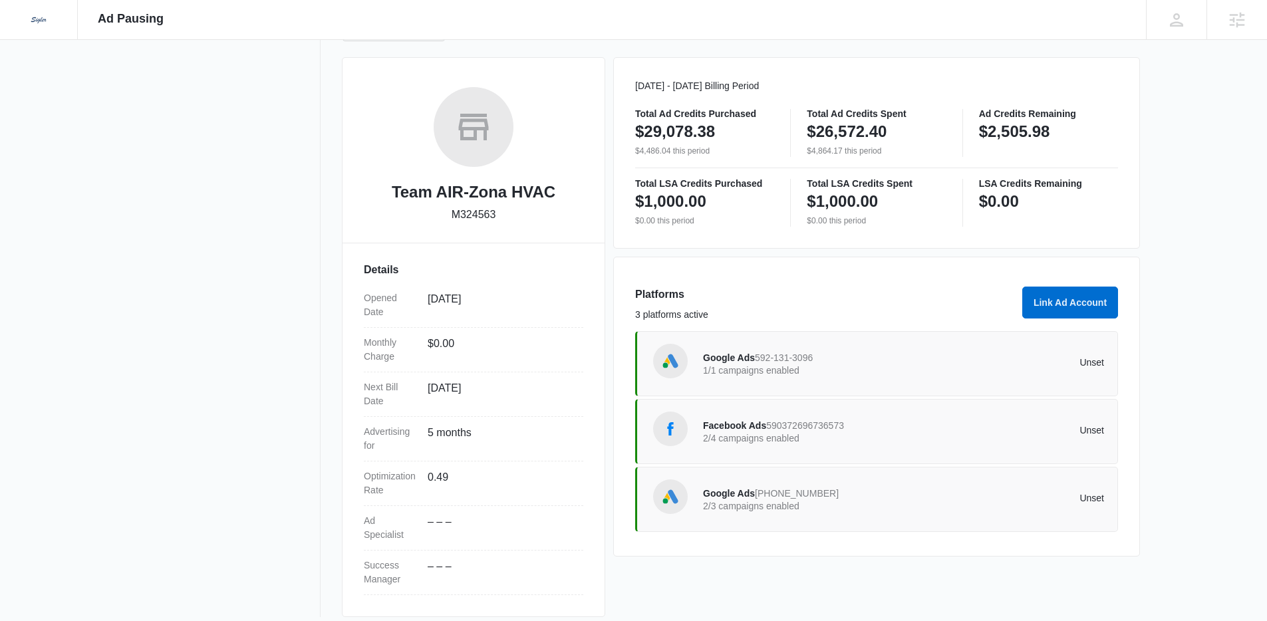
click at [738, 424] on span "Facebook Ads" at bounding box center [734, 425] width 63 height 11
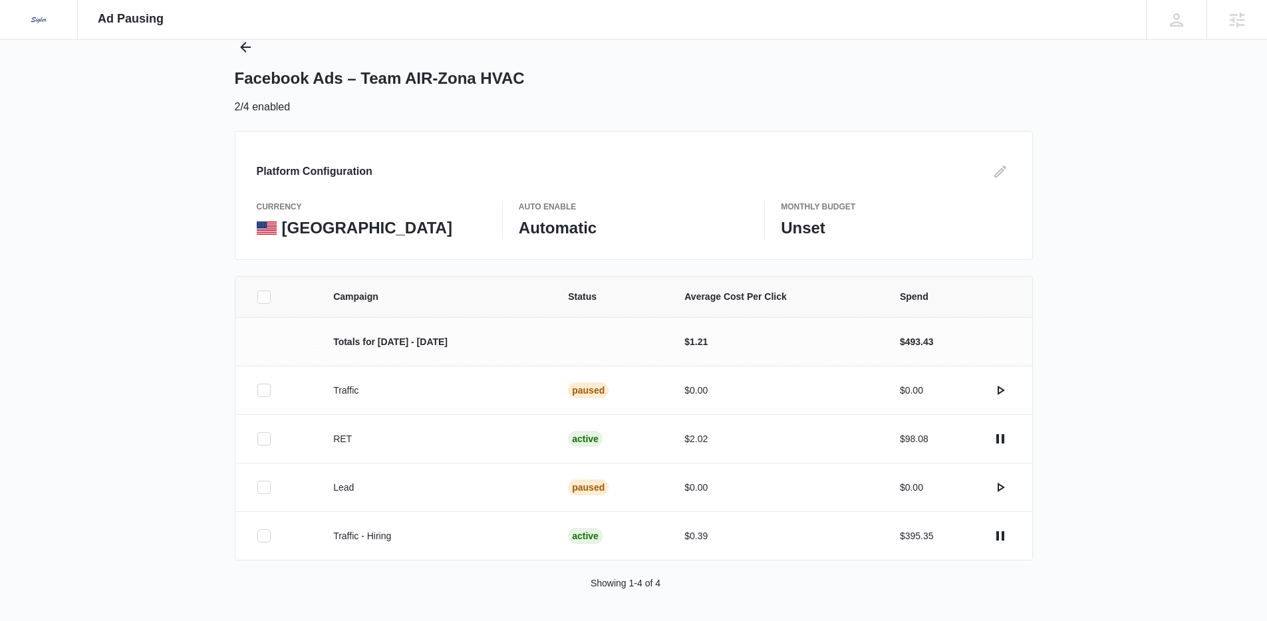
scroll to position [47, 0]
click at [1004, 535] on icon "actions.pause" at bounding box center [1000, 535] width 16 height 16
click at [998, 487] on icon "actions.activate" at bounding box center [1001, 486] width 7 height 9
click at [1003, 391] on icon "actions.activate" at bounding box center [1000, 389] width 16 height 16
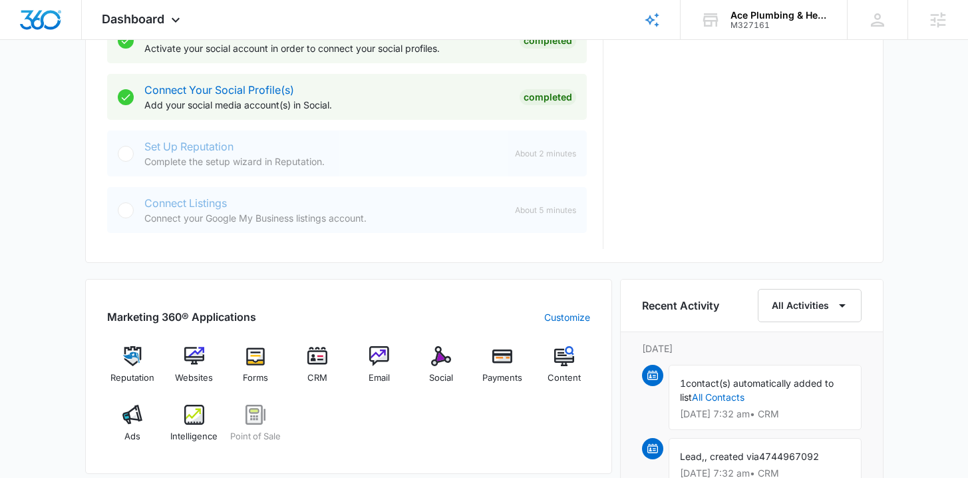
scroll to position [782, 0]
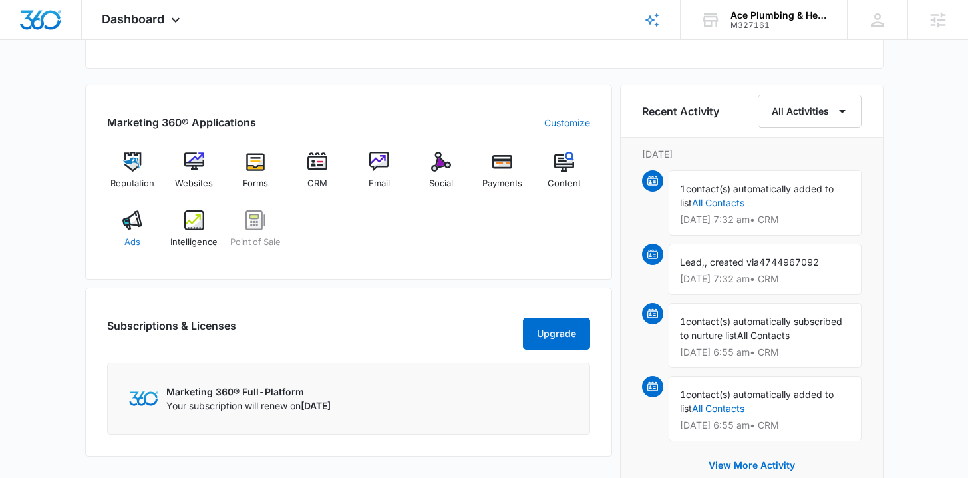
click at [126, 239] on span "Ads" at bounding box center [132, 241] width 16 height 13
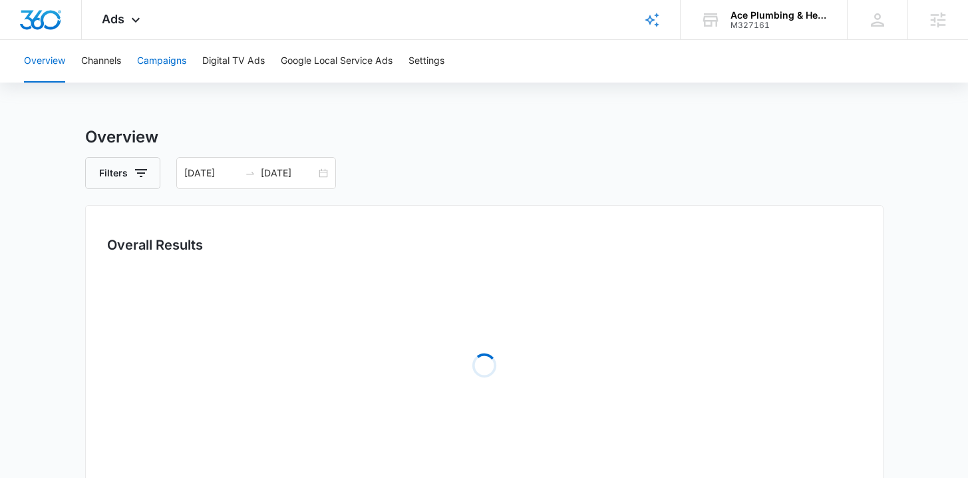
click at [161, 67] on button "Campaigns" at bounding box center [161, 61] width 49 height 43
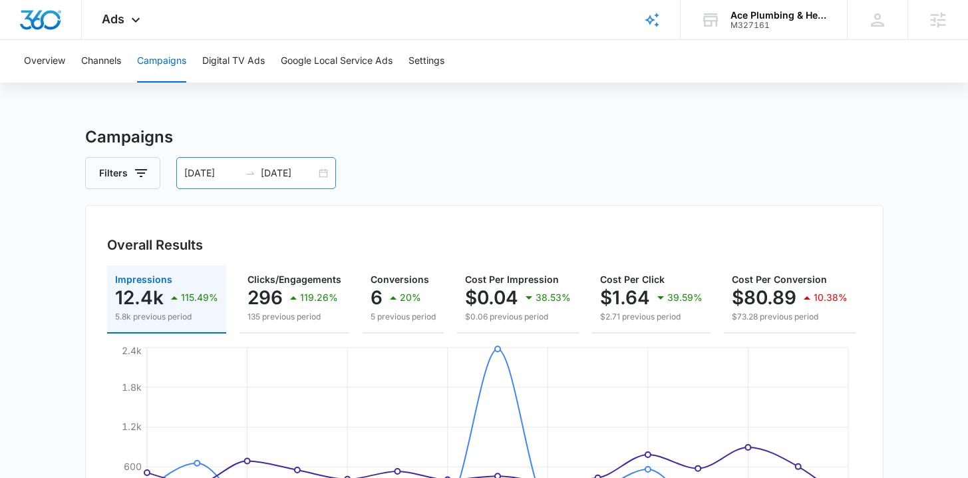
click at [317, 174] on div "07/24/2025 08/07/2025" at bounding box center [256, 173] width 160 height 32
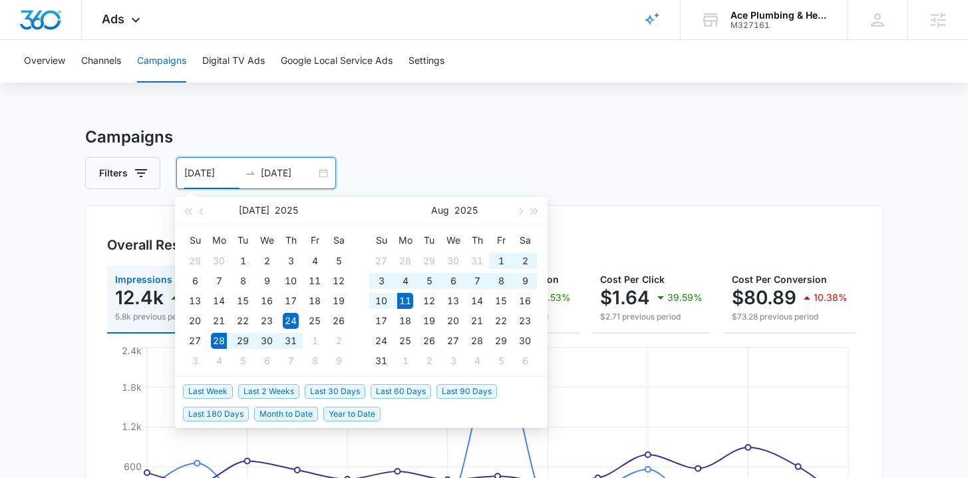
click at [270, 390] on span "Last 2 Weeks" at bounding box center [268, 391] width 61 height 15
type input "07/28/2025"
type input "08/11/2025"
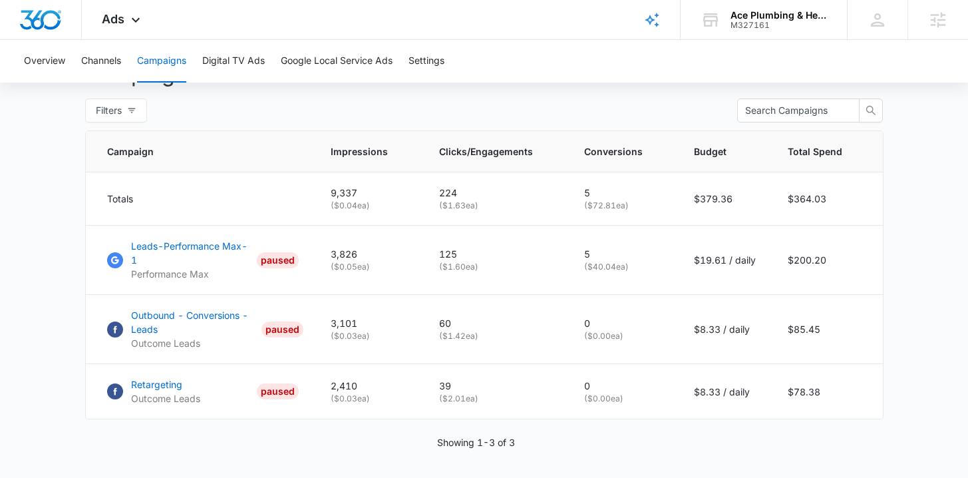
scroll to position [513, 0]
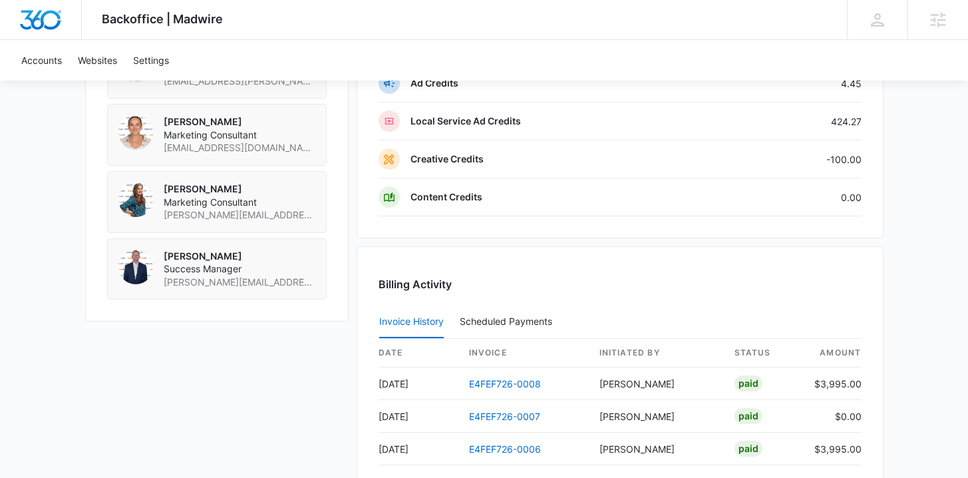
scroll to position [1280, 0]
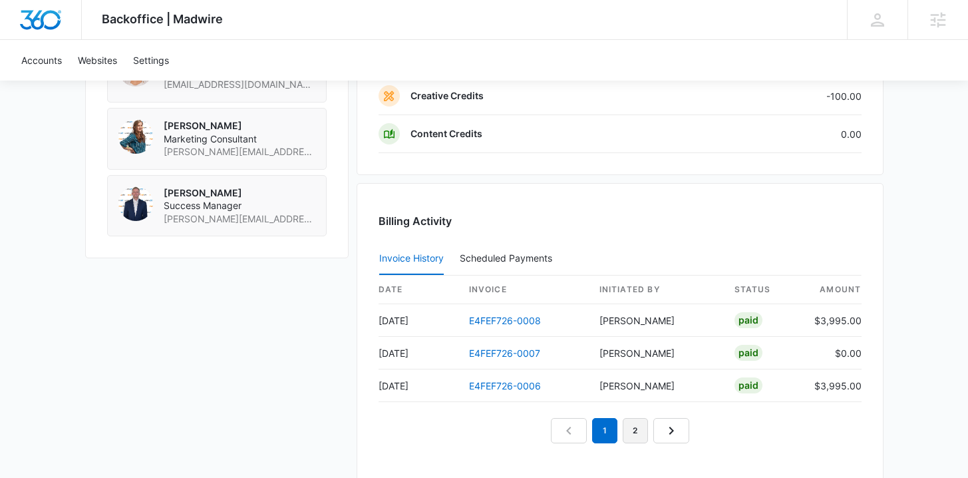
click at [645, 434] on link "2" at bounding box center [635, 430] width 25 height 25
click at [638, 429] on link "3" at bounding box center [650, 430] width 25 height 25
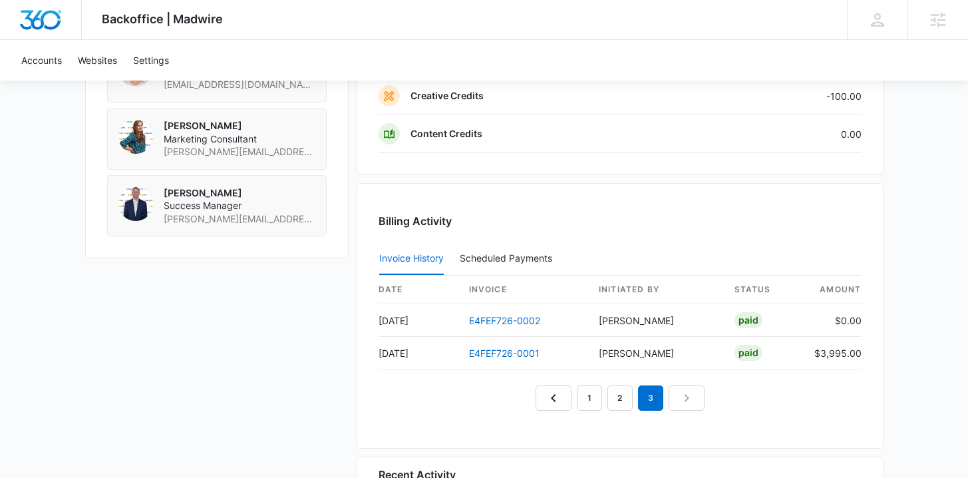
click at [682, 396] on nav "1 2 3" at bounding box center [619, 397] width 169 height 25
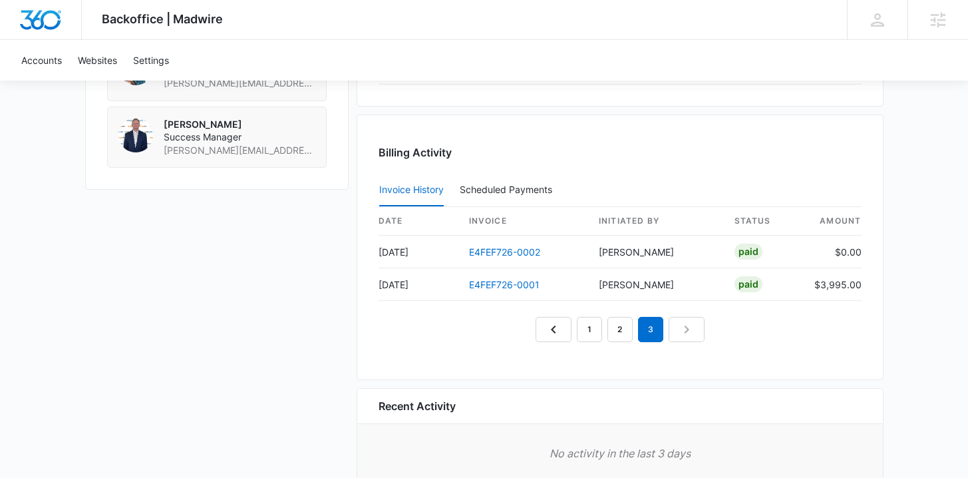
scroll to position [1420, 0]
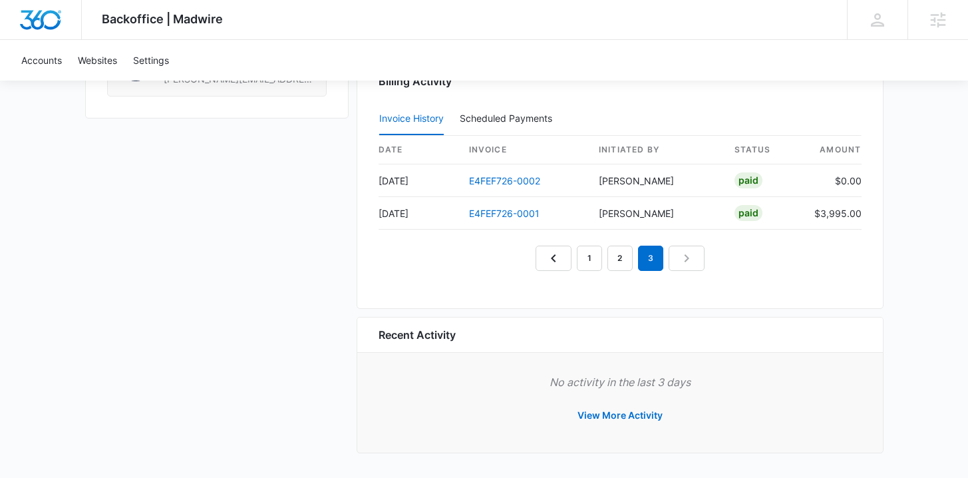
click at [701, 255] on nav "1 2 3" at bounding box center [619, 257] width 169 height 25
click at [699, 255] on nav "1 2 3" at bounding box center [619, 257] width 169 height 25
click at [623, 259] on link "2" at bounding box center [619, 257] width 25 height 25
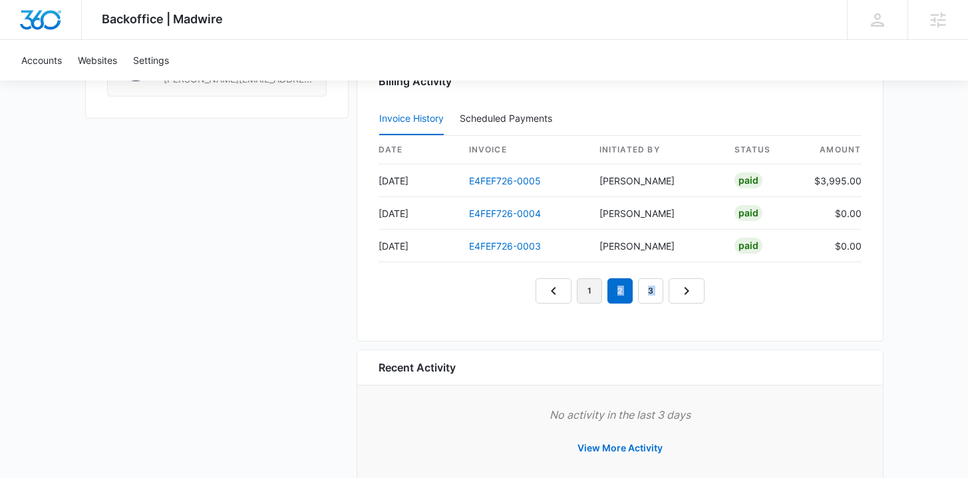
click at [589, 287] on link "1" at bounding box center [589, 290] width 25 height 25
click at [673, 287] on link "Next Page" at bounding box center [686, 290] width 36 height 25
click at [647, 288] on link "3" at bounding box center [650, 290] width 25 height 25
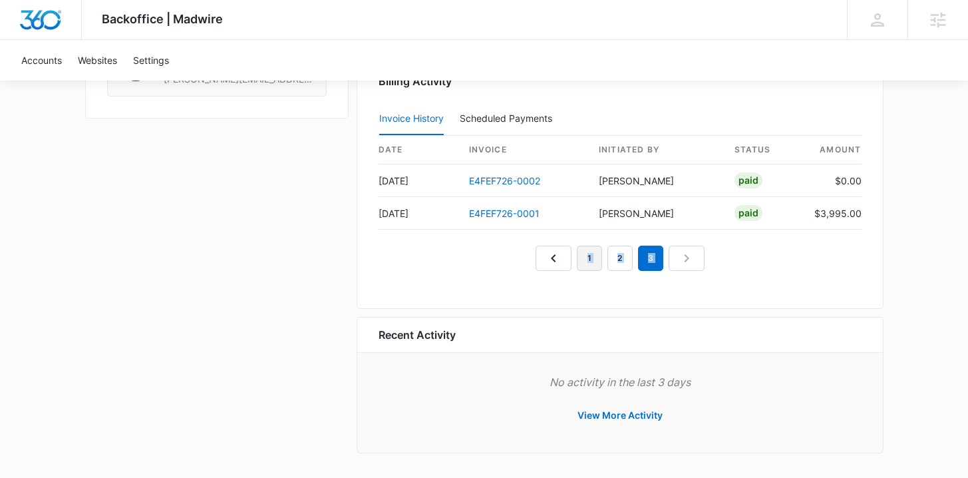
click at [597, 253] on link "1" at bounding box center [589, 257] width 25 height 25
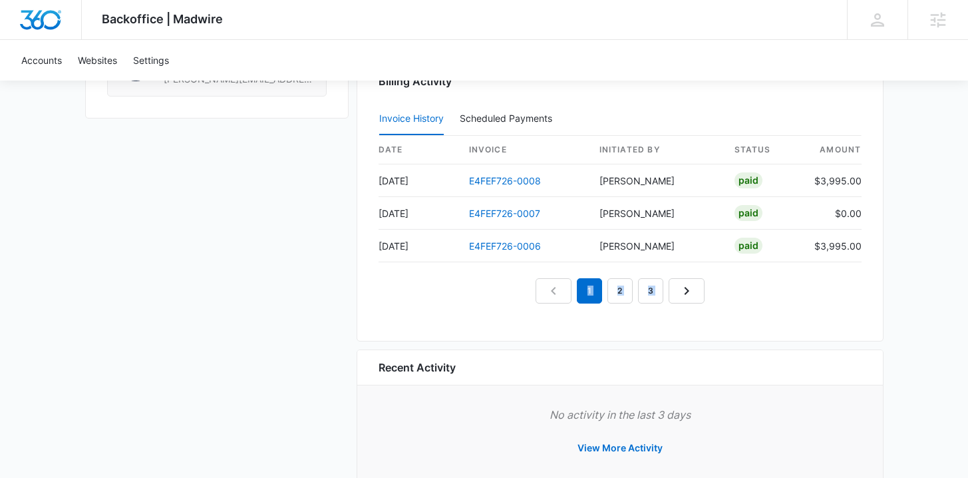
click at [654, 295] on link "3" at bounding box center [650, 290] width 25 height 25
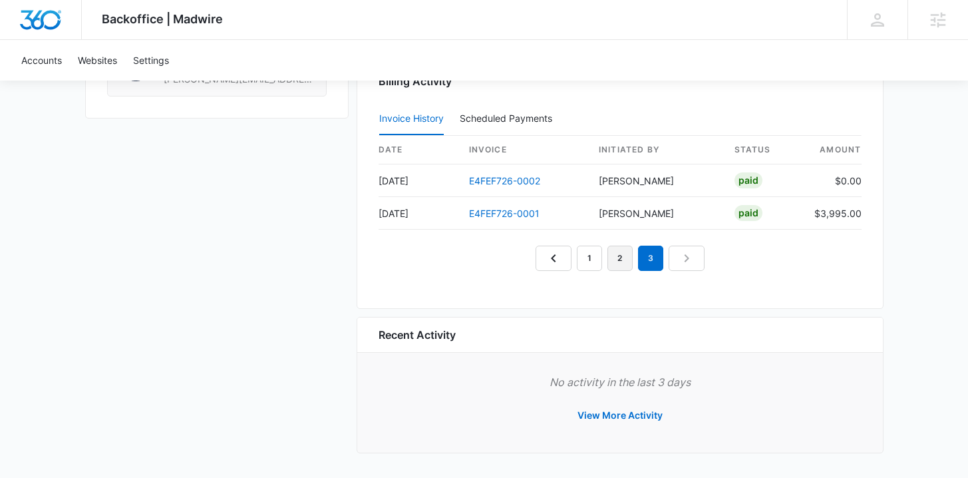
click at [617, 259] on link "2" at bounding box center [619, 257] width 25 height 25
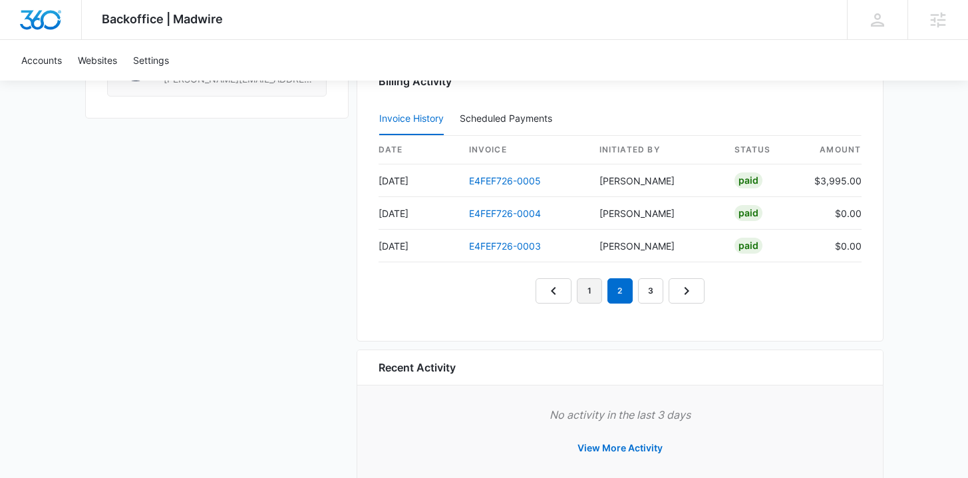
click at [587, 283] on link "1" at bounding box center [589, 290] width 25 height 25
click at [551, 288] on nav "1 2 3" at bounding box center [619, 290] width 169 height 25
click at [581, 318] on div "Billing Activity Invoice History Scheduled Payments 0 date invoice Initiated By…" at bounding box center [619, 192] width 527 height 298
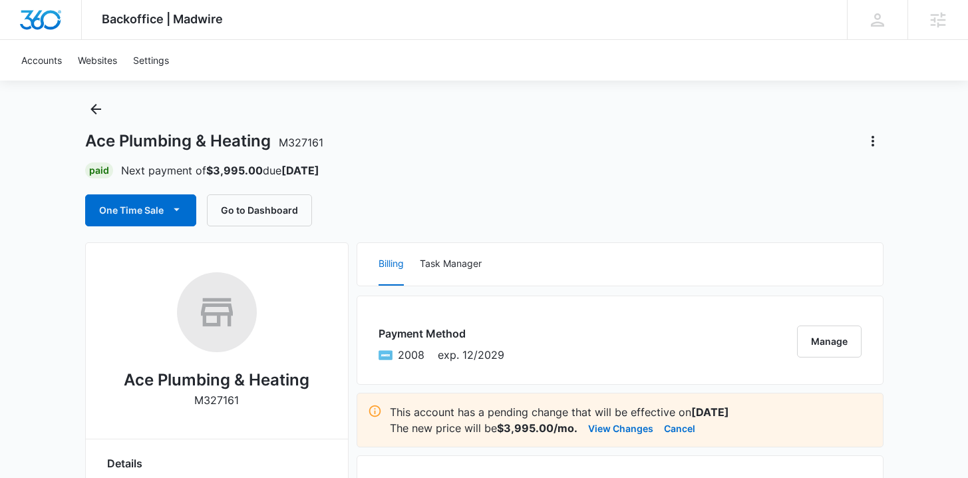
scroll to position [46, 0]
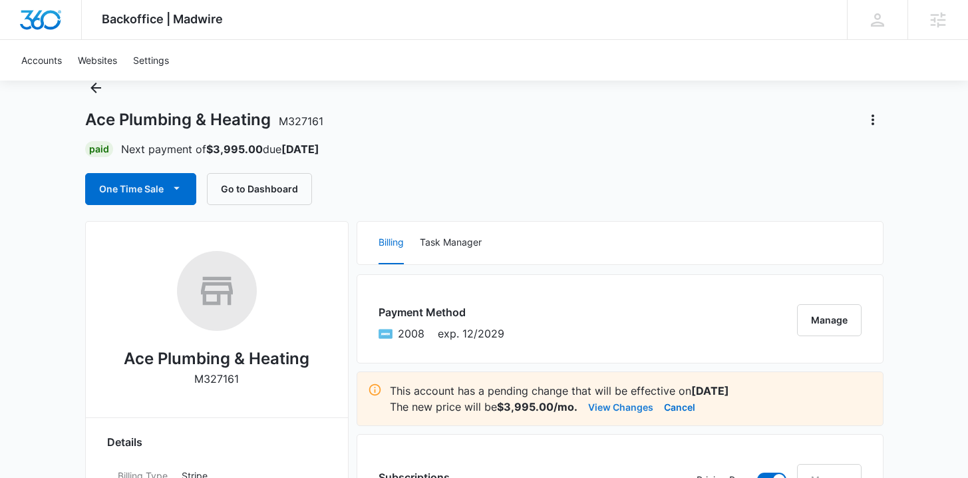
click at [594, 410] on button "View Changes" at bounding box center [620, 406] width 65 height 16
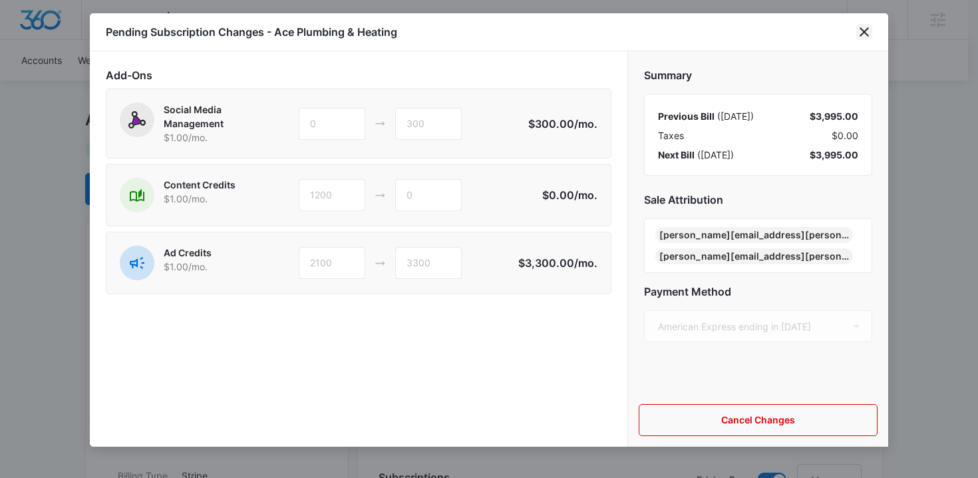
click at [866, 31] on icon "close" at bounding box center [864, 32] width 16 height 16
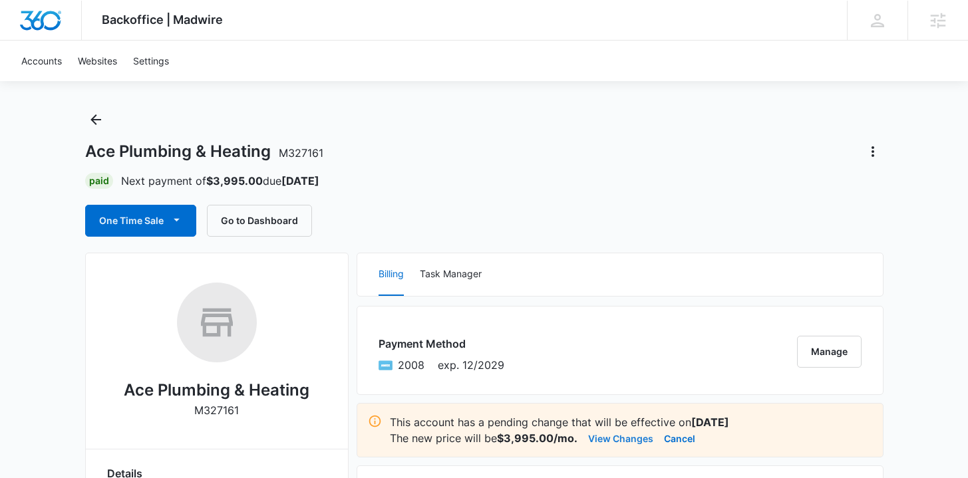
scroll to position [0, 0]
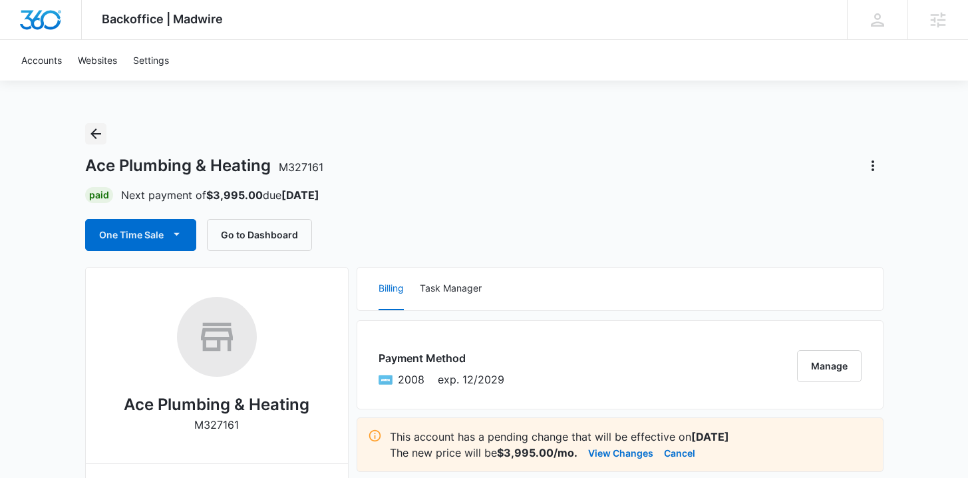
click at [91, 132] on icon "Back" at bounding box center [96, 134] width 16 height 16
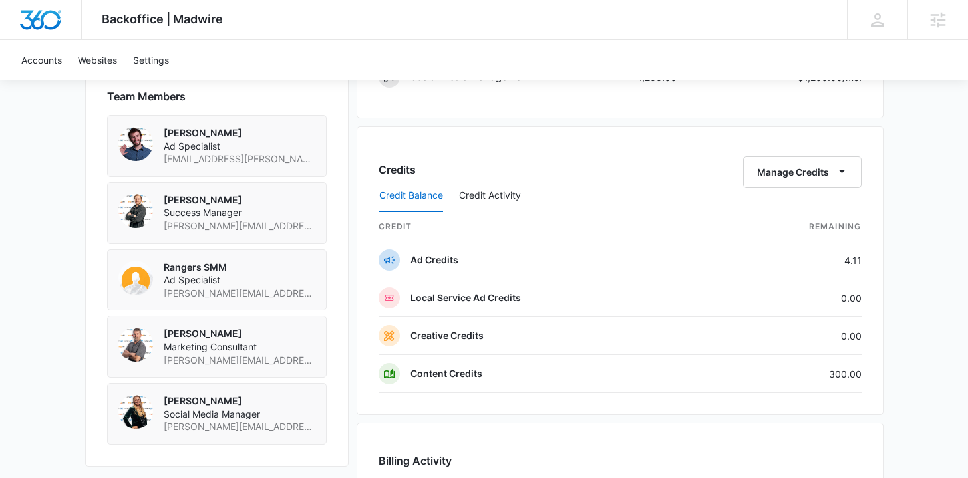
scroll to position [814, 0]
